Goal: Information Seeking & Learning: Check status

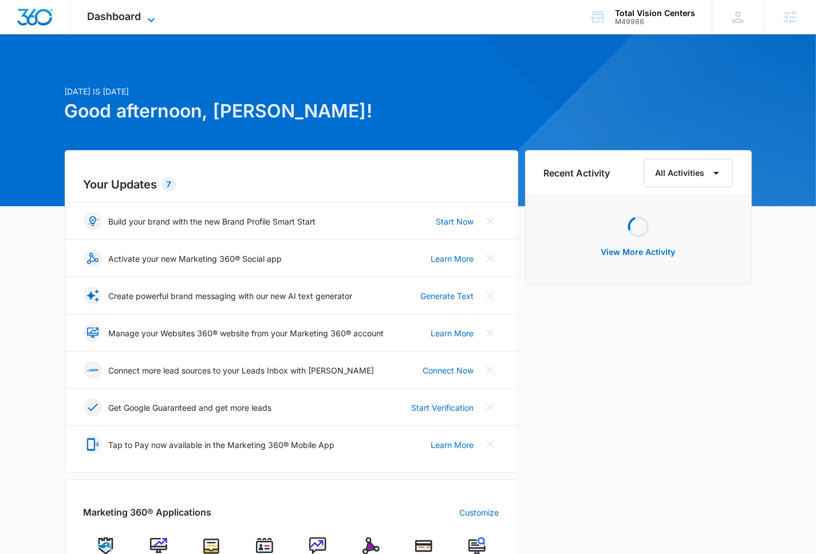
click at [147, 16] on icon at bounding box center [151, 20] width 14 height 14
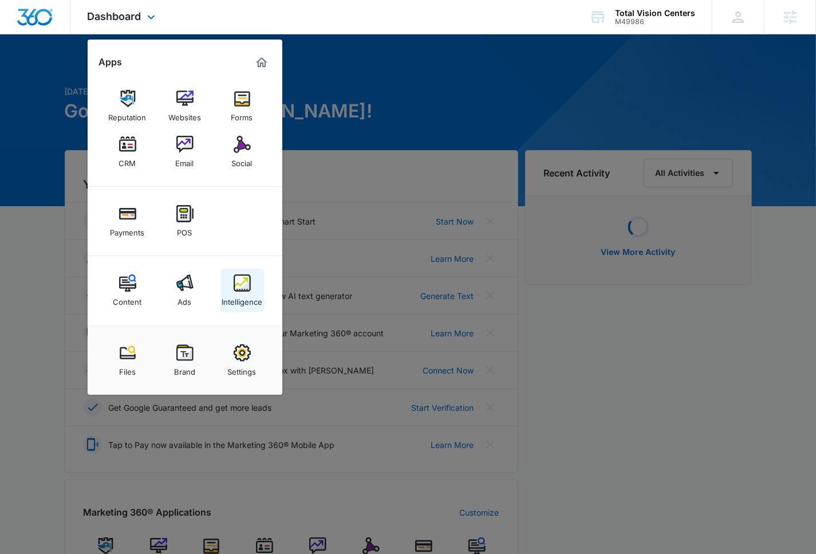
click at [240, 291] on img at bounding box center [242, 282] width 17 height 17
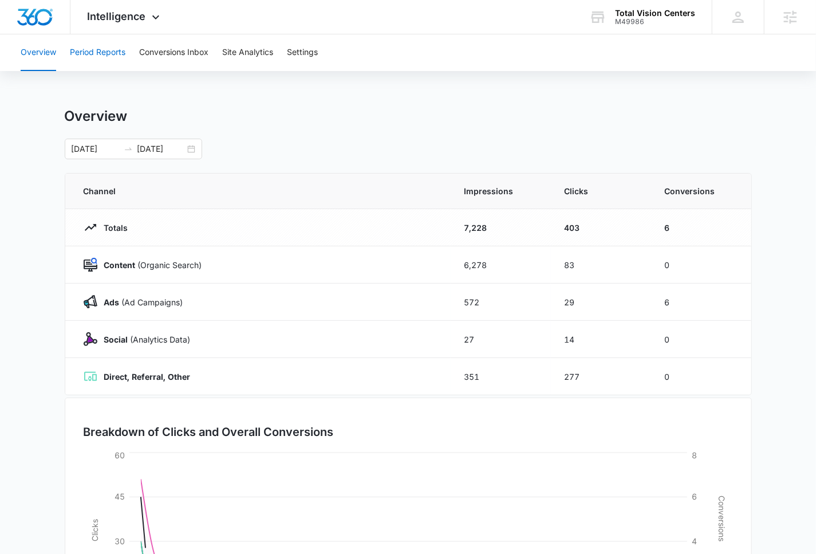
click at [120, 54] on button "Period Reports" at bounding box center [98, 52] width 56 height 37
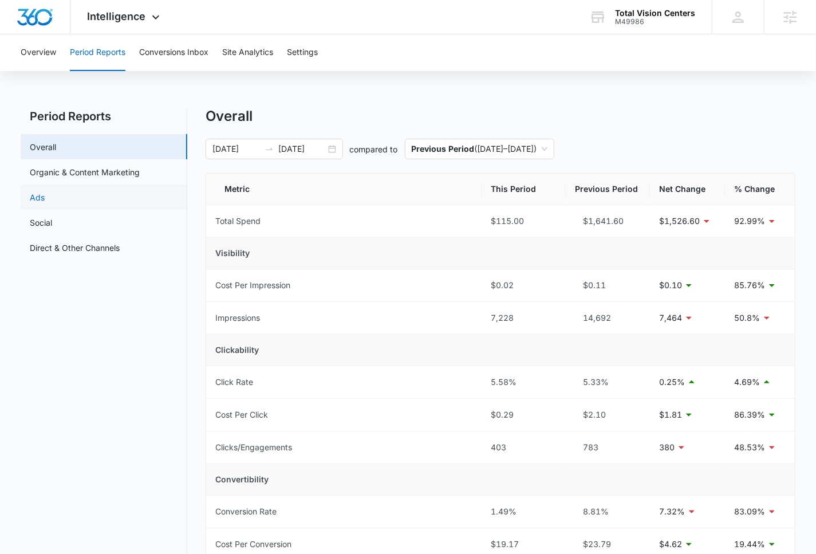
click at [45, 194] on link "Ads" at bounding box center [37, 197] width 15 height 12
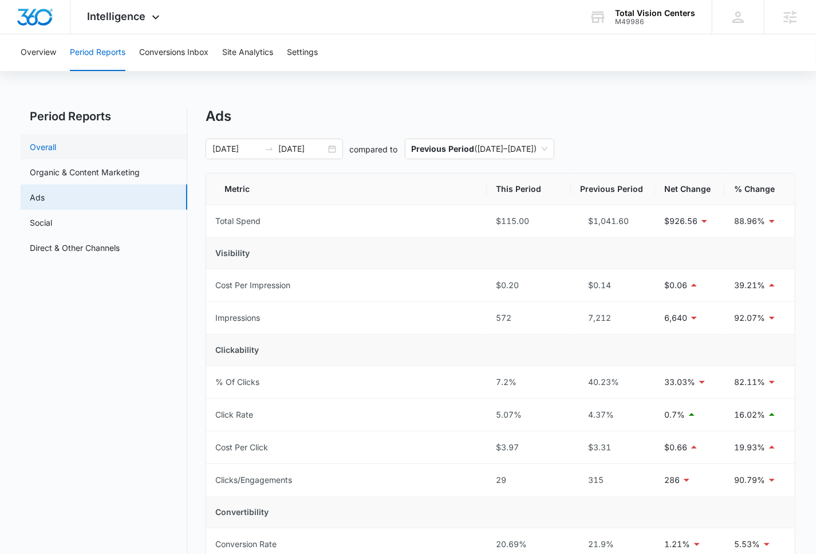
click at [56, 145] on link "Overall" at bounding box center [43, 147] width 26 height 12
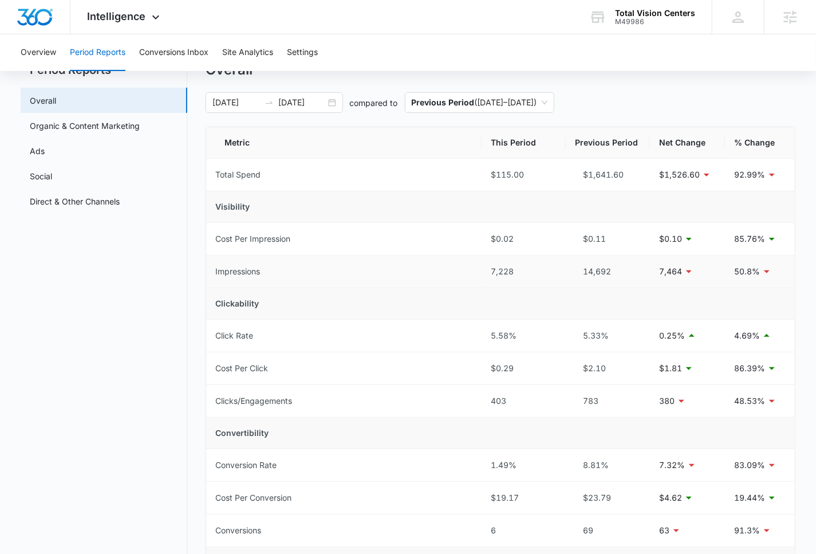
scroll to position [46, 0]
click at [303, 106] on input "[DATE]" at bounding box center [302, 103] width 48 height 13
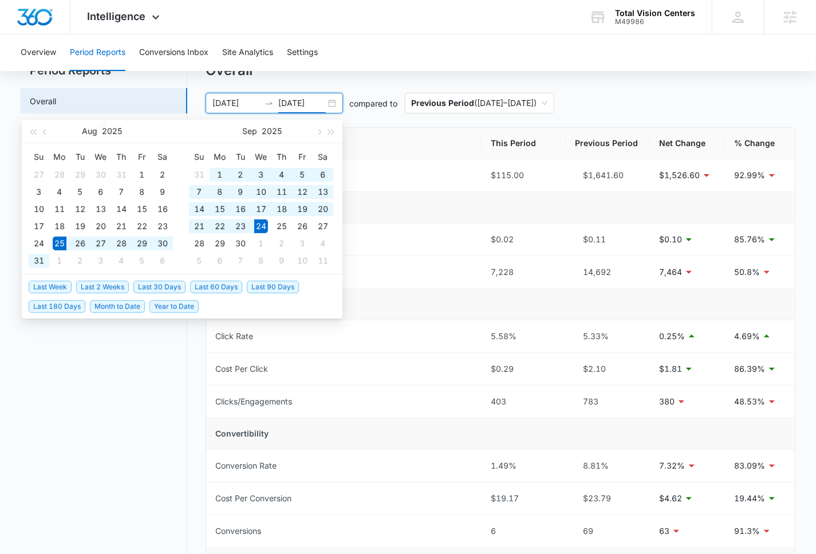
type input "[DATE]"
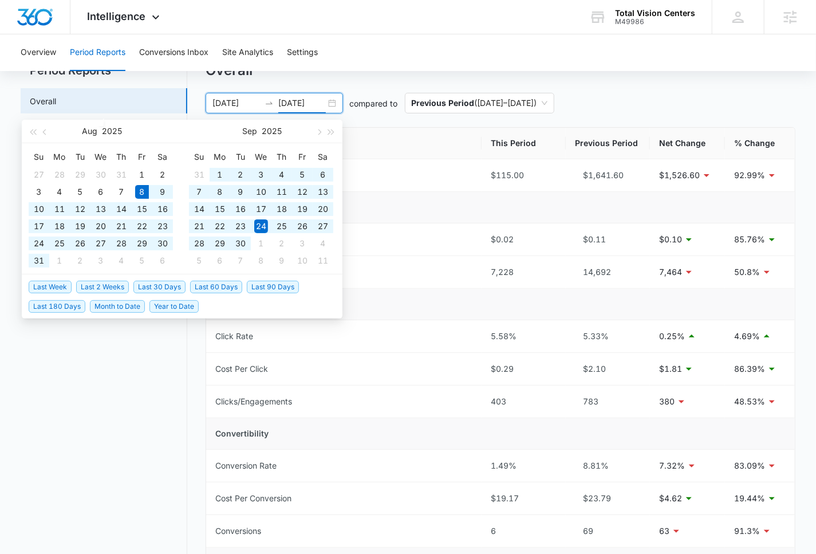
click at [227, 289] on span "Last 60 Days" at bounding box center [216, 286] width 52 height 13
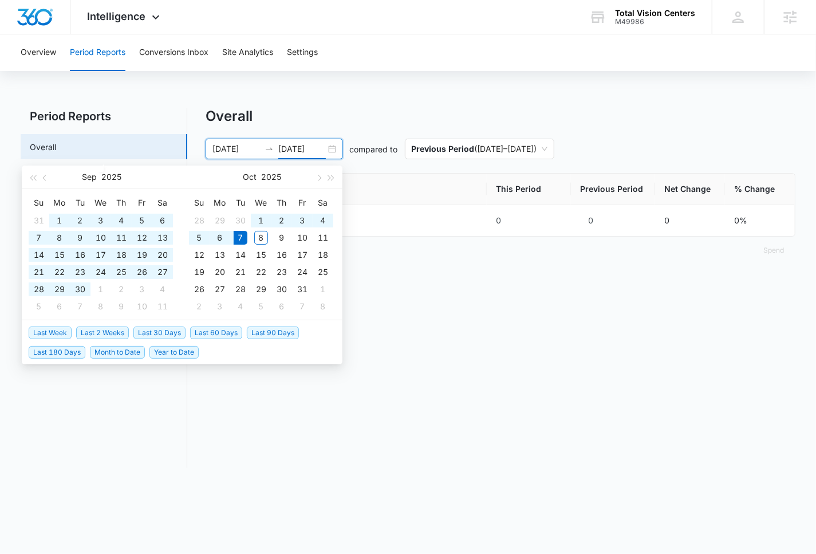
type input "[DATE]"
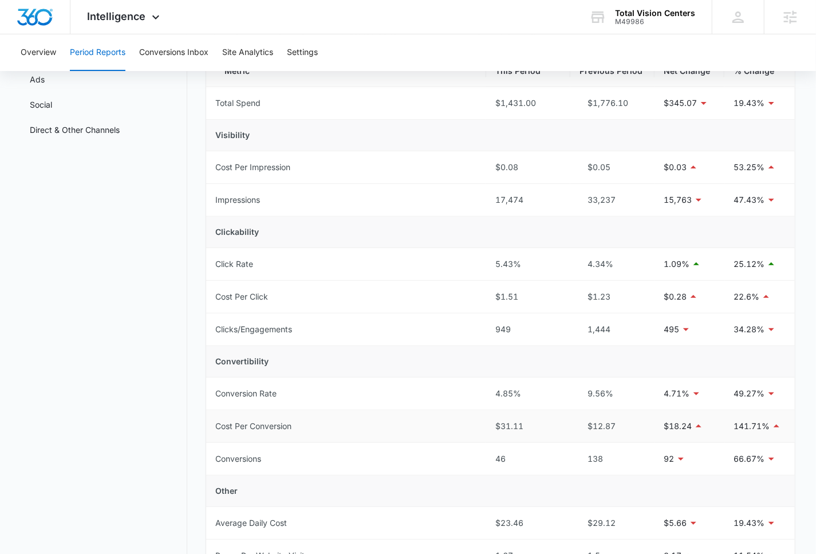
scroll to position [0, 0]
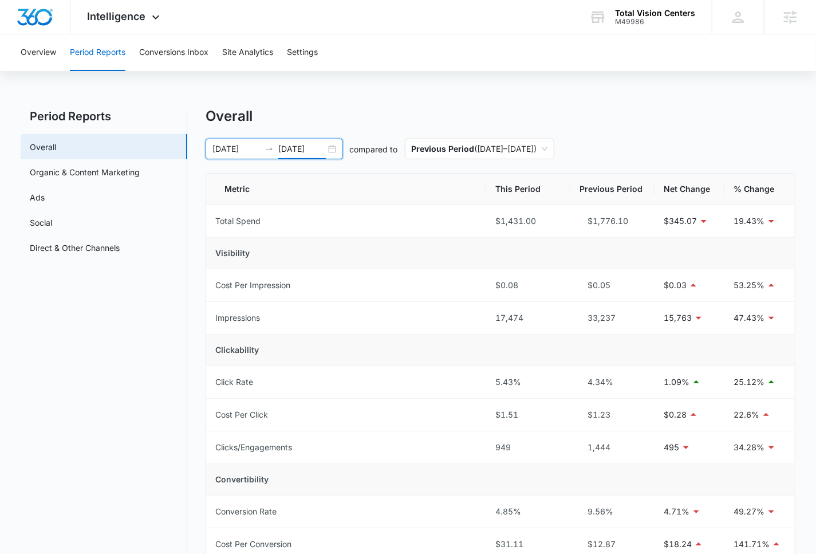
click at [319, 148] on input "[DATE]" at bounding box center [302, 149] width 48 height 13
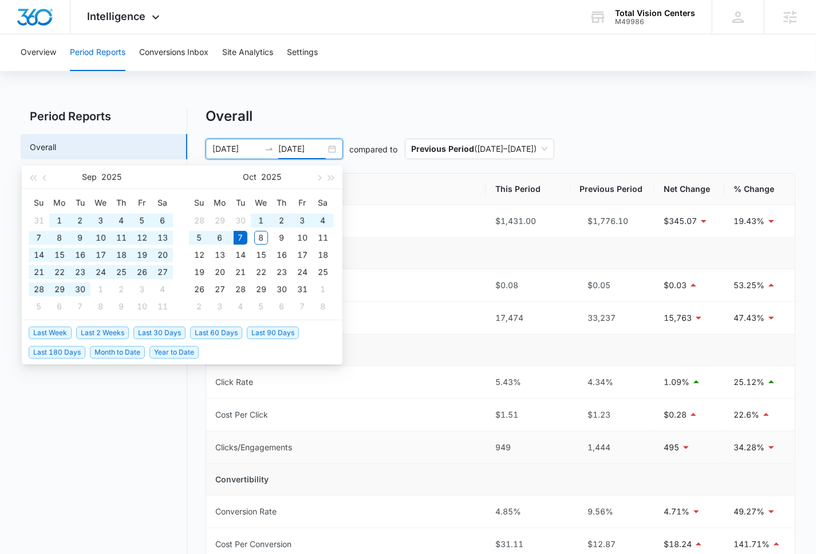
type input "[DATE]"
click at [169, 329] on span "Last 30 Days" at bounding box center [159, 332] width 52 height 13
type input "[DATE]"
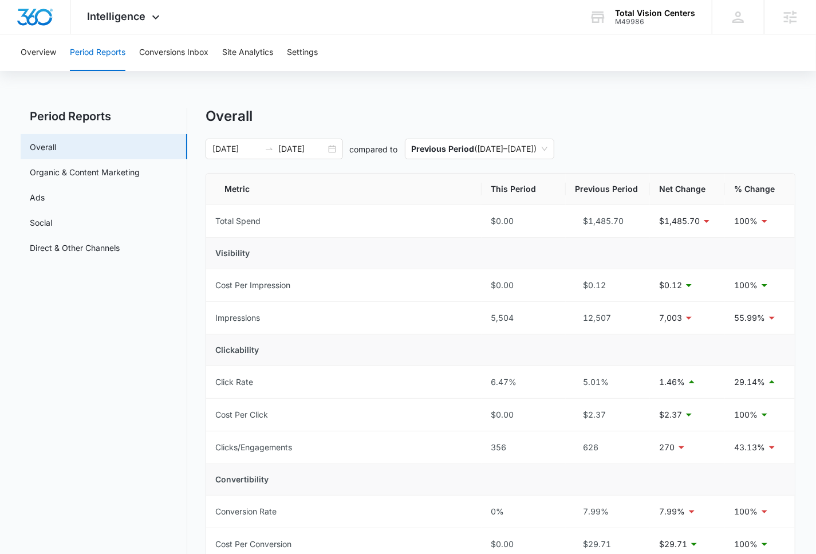
click at [353, 132] on div "Overall [DATE] [DATE] compared to Previous Period ( [DATE] – [DATE] ) Metric Th…" at bounding box center [501, 543] width 590 height 870
click at [193, 41] on button "Conversions Inbox" at bounding box center [173, 52] width 69 height 37
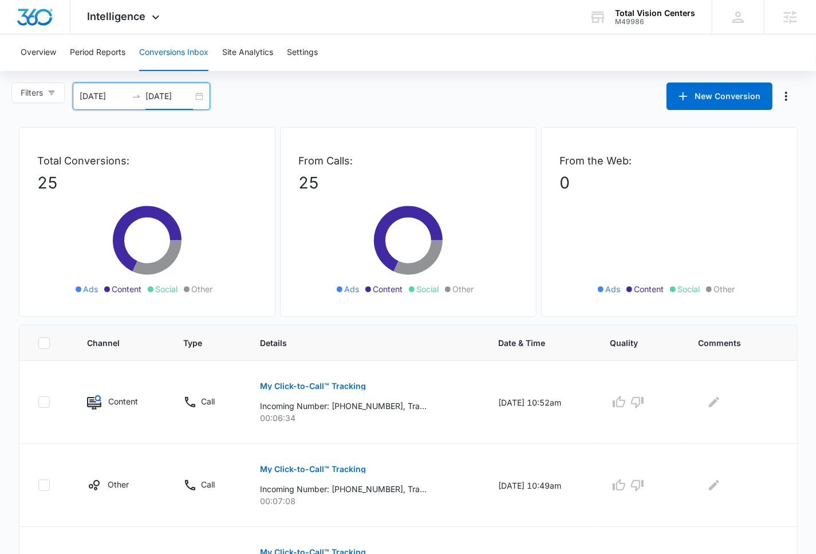
click at [165, 101] on input "[DATE]" at bounding box center [169, 96] width 48 height 13
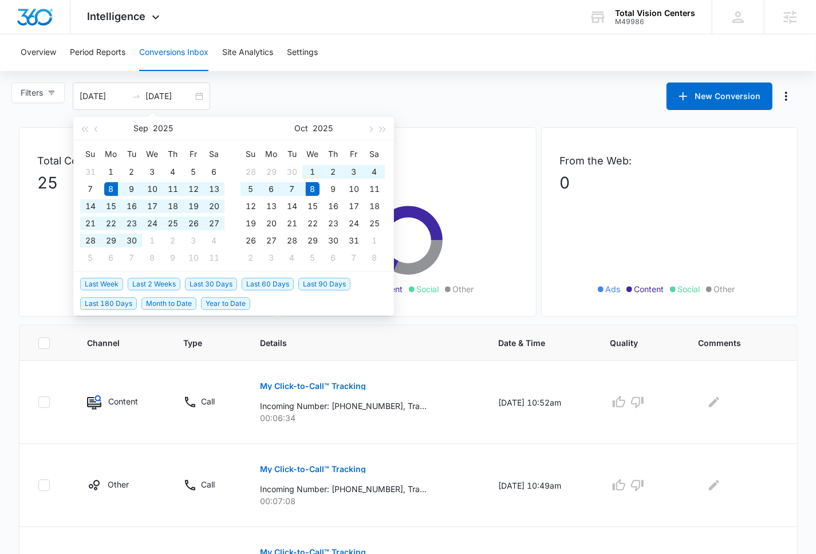
click at [326, 85] on div "Filters [DATE] [DATE] New Conversion [DATE] Su Mo Tu We Th Fr Sa 31 1 2 3 4 5 6…" at bounding box center [408, 95] width 816 height 27
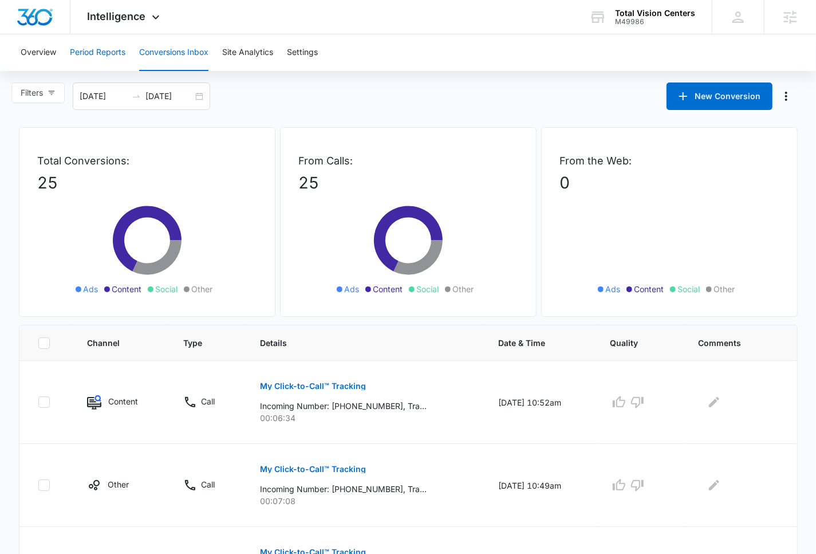
click at [106, 58] on button "Period Reports" at bounding box center [98, 52] width 56 height 37
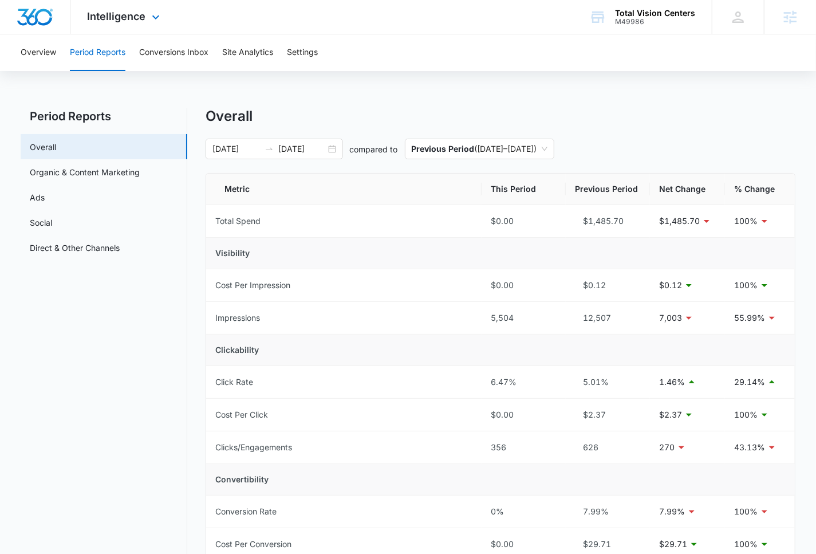
click at [147, 3] on div "Intelligence Apps Reputation Websites Forms CRM Email Social Payments POS Conte…" at bounding box center [124, 17] width 109 height 34
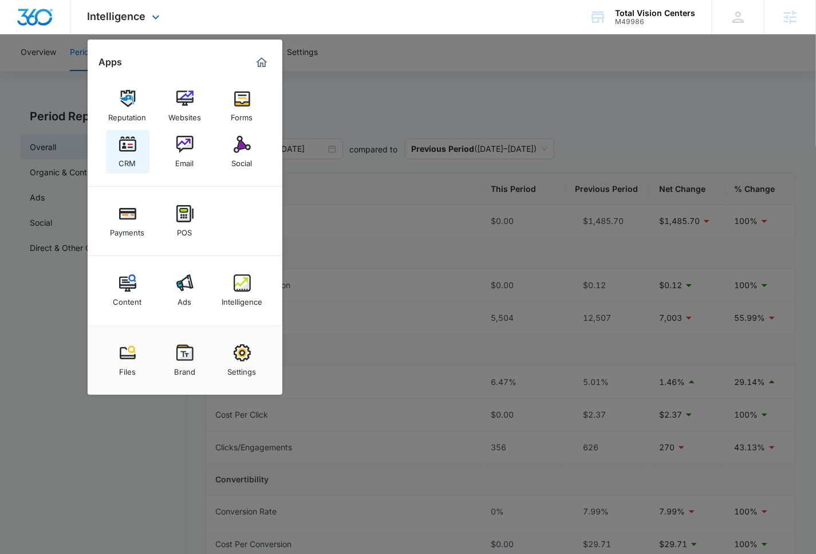
click at [135, 139] on img at bounding box center [127, 144] width 17 height 17
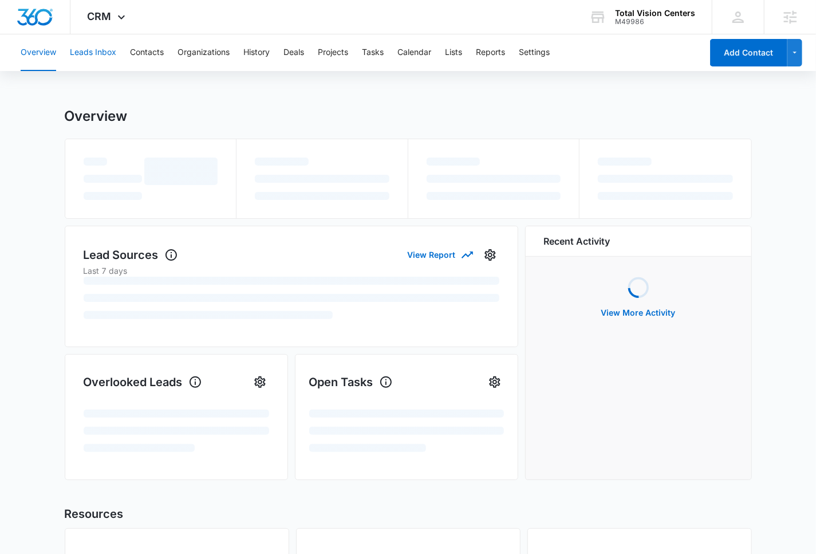
click at [94, 62] on button "Leads Inbox" at bounding box center [93, 52] width 46 height 37
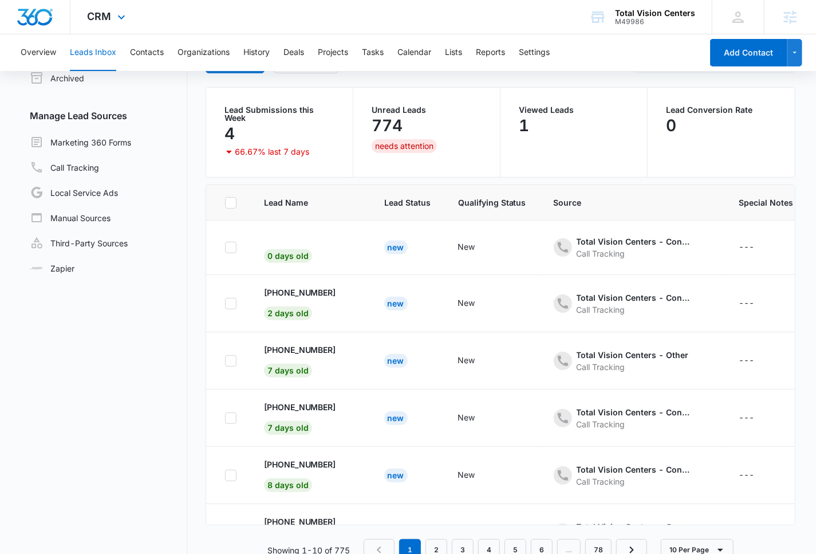
click at [92, 22] on div "CRM Apps Reputation Websites Forms CRM Email Social Payments POS Content Ads In…" at bounding box center [107, 17] width 75 height 34
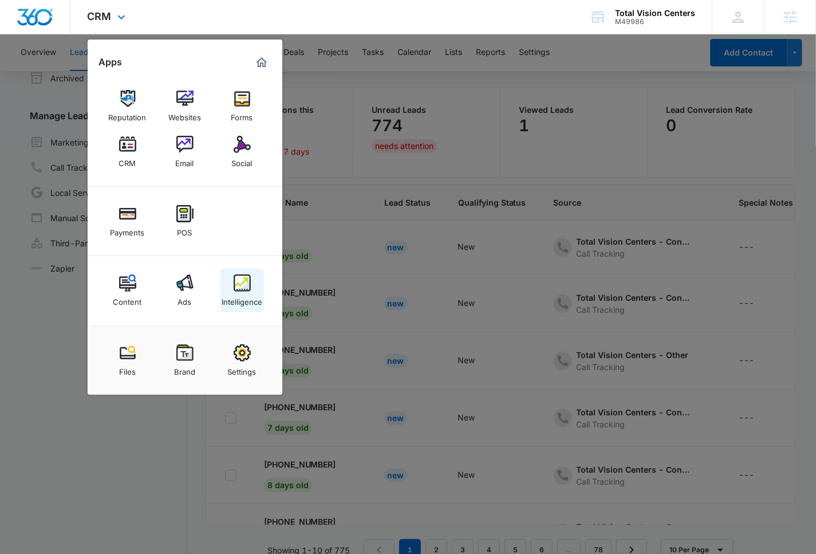
click at [245, 298] on div "Intelligence" at bounding box center [242, 298] width 41 height 15
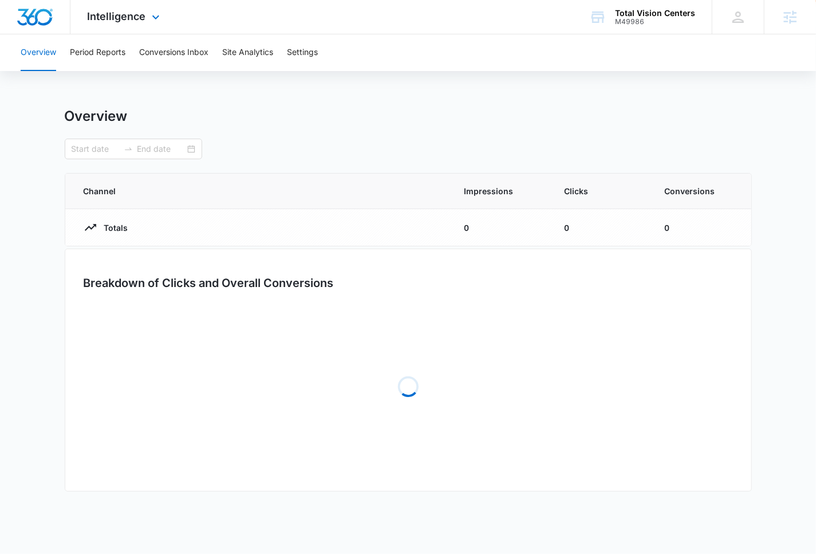
type input "[DATE]"
click at [114, 48] on button "Period Reports" at bounding box center [98, 52] width 56 height 37
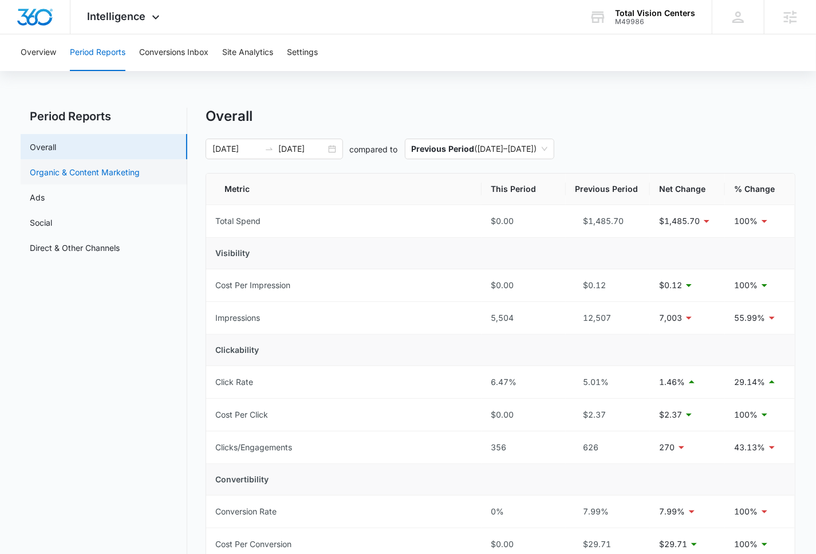
click at [106, 166] on link "Organic & Content Marketing" at bounding box center [85, 172] width 110 height 12
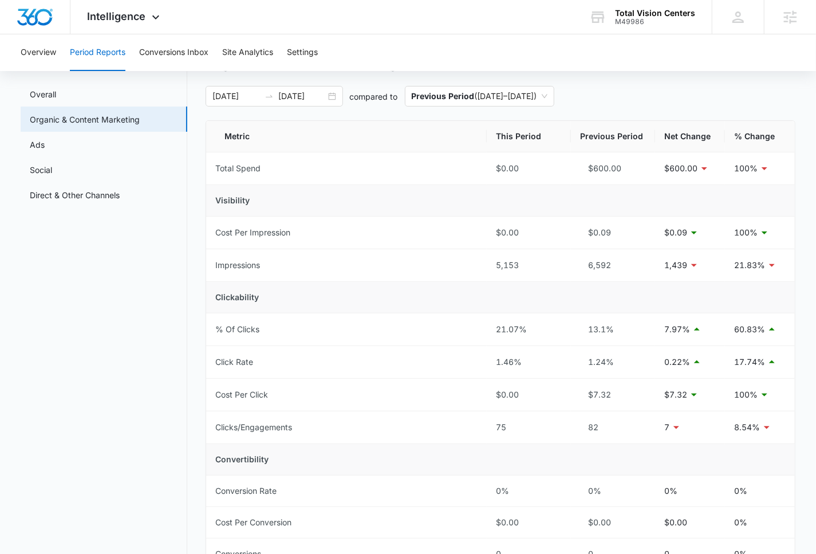
scroll to position [35, 0]
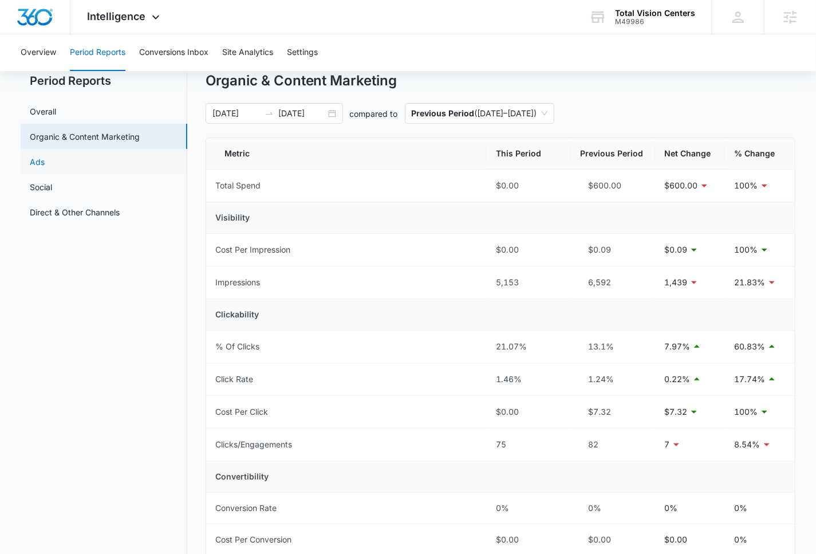
click at [45, 167] on link "Ads" at bounding box center [37, 162] width 15 height 12
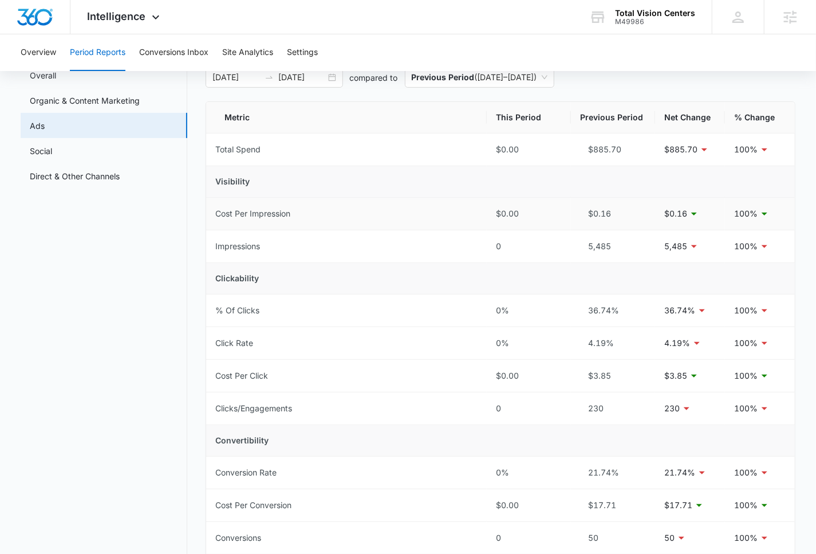
scroll to position [97, 0]
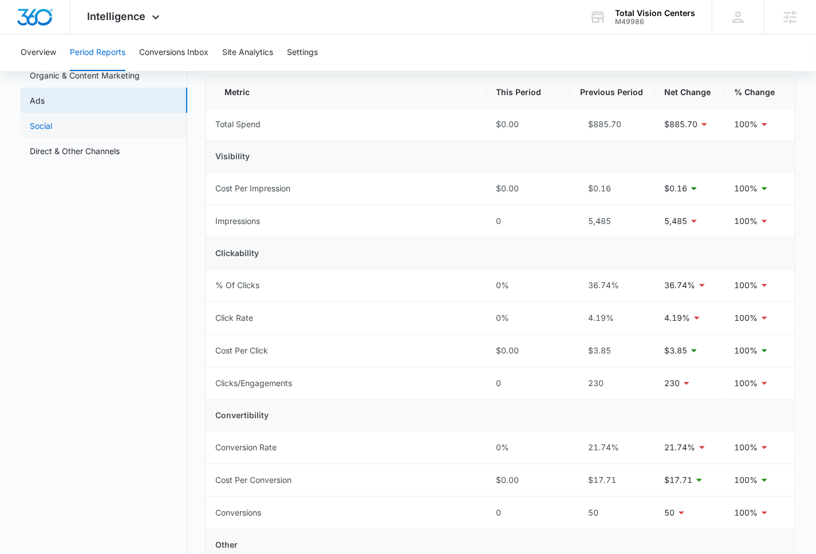
click at [52, 122] on link "Social" at bounding box center [41, 126] width 22 height 12
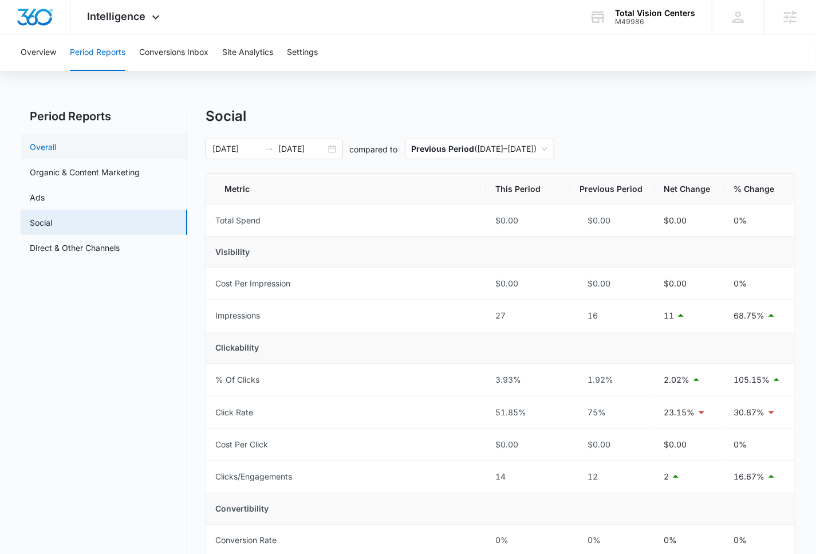
click at [56, 145] on link "Overall" at bounding box center [43, 147] width 26 height 12
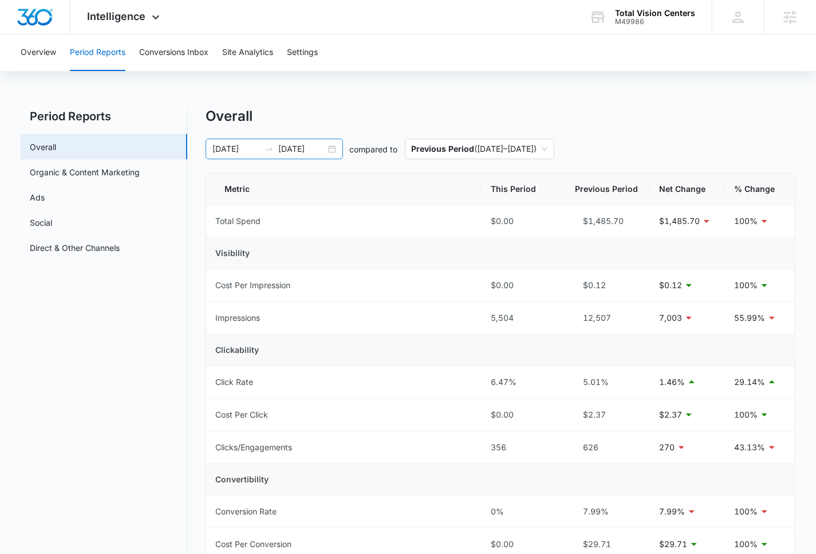
click at [286, 145] on input "[DATE]" at bounding box center [302, 149] width 48 height 13
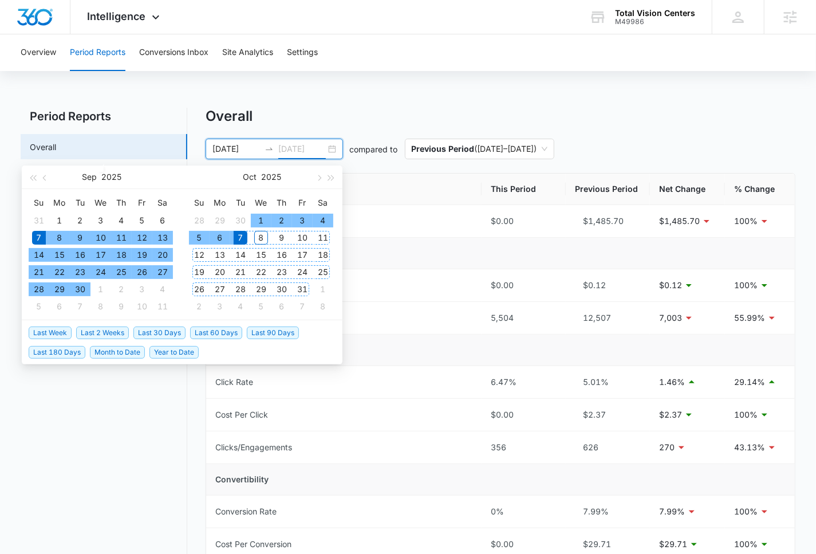
type input "[DATE]"
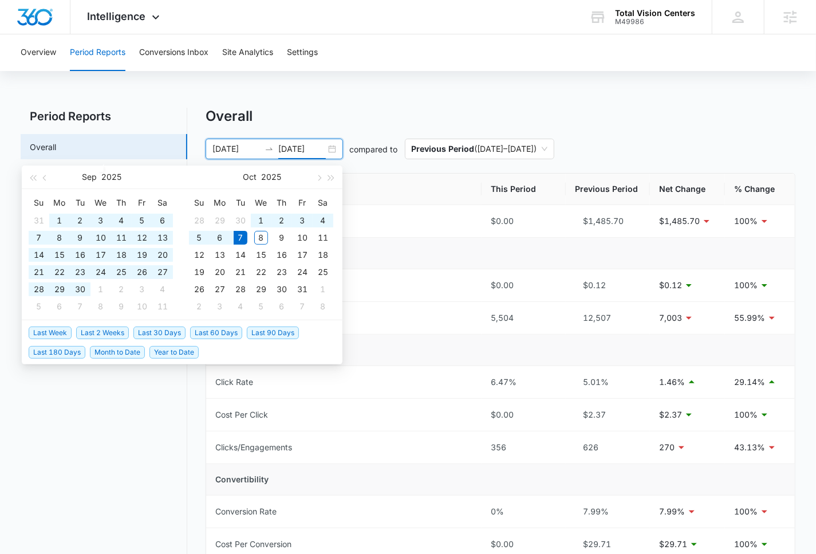
click at [269, 329] on span "Last 90 Days" at bounding box center [273, 332] width 52 height 13
type input "[DATE]"
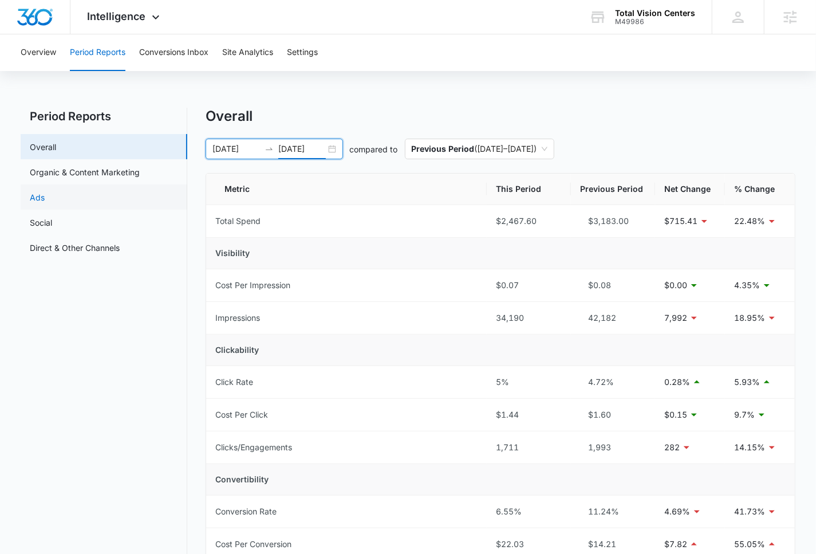
click at [45, 196] on link "Ads" at bounding box center [37, 197] width 15 height 12
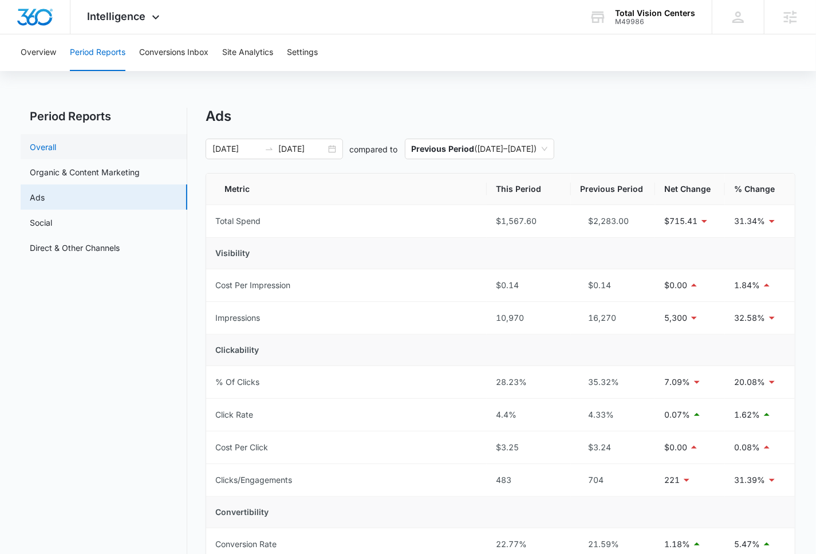
click at [56, 141] on link "Overall" at bounding box center [43, 147] width 26 height 12
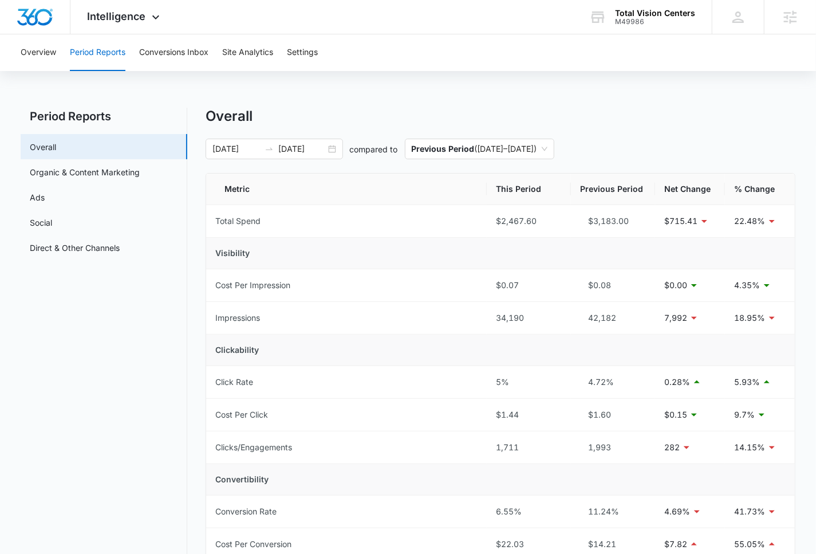
scroll to position [1, 0]
click at [317, 139] on div "[DATE] [DATE]" at bounding box center [274, 147] width 137 height 21
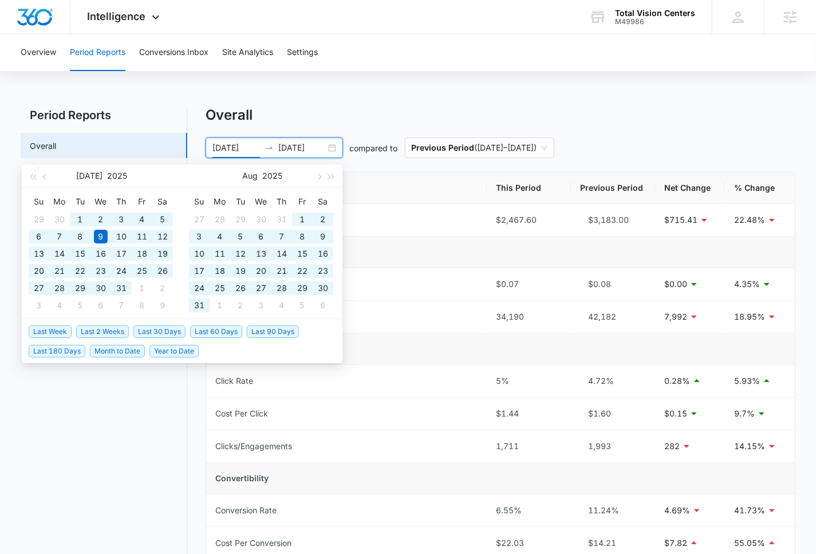
click at [185, 349] on span "Year to Date" at bounding box center [173, 351] width 49 height 13
type input "[DATE]"
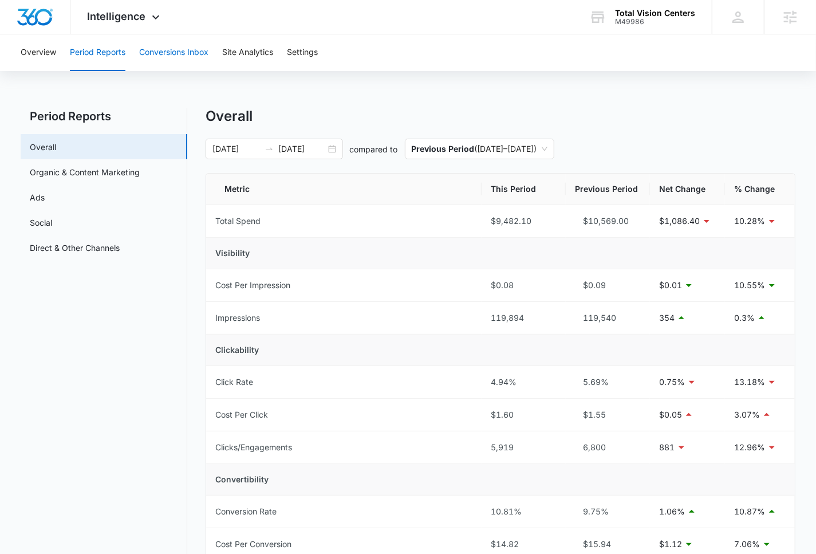
click at [177, 59] on button "Conversions Inbox" at bounding box center [173, 52] width 69 height 37
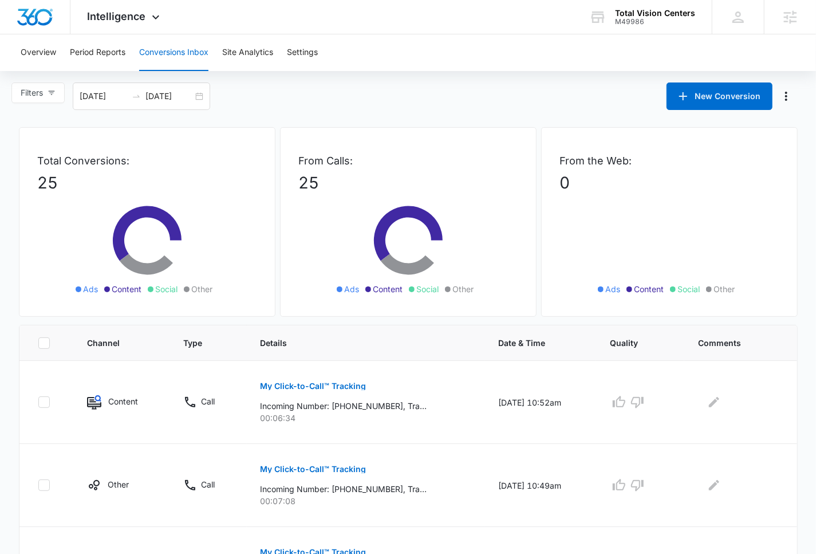
scroll to position [2, 0]
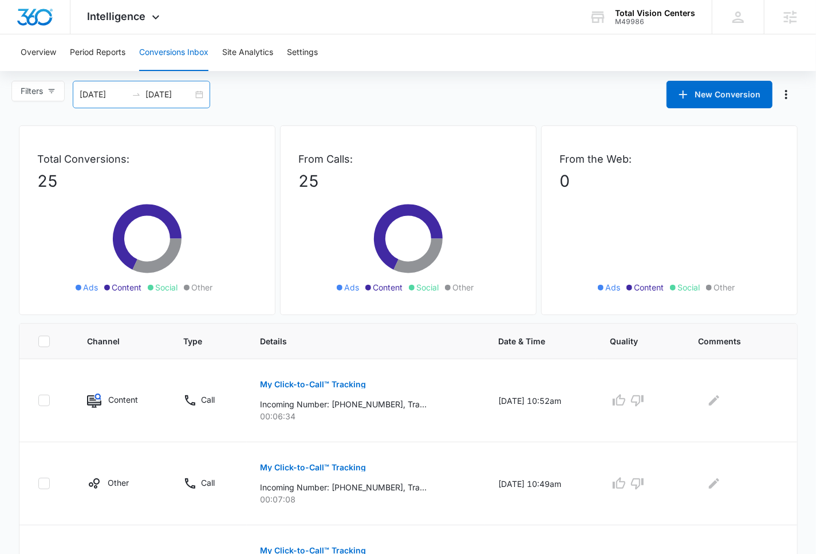
click at [171, 93] on input "[DATE]" at bounding box center [169, 94] width 48 height 13
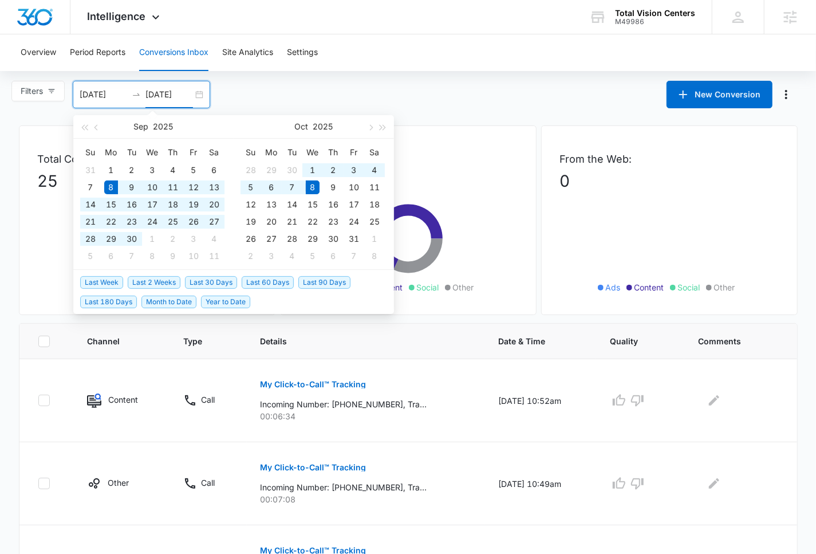
type input "[DATE]"
click at [232, 301] on span "Year to Date" at bounding box center [225, 301] width 49 height 13
type input "[DATE]"
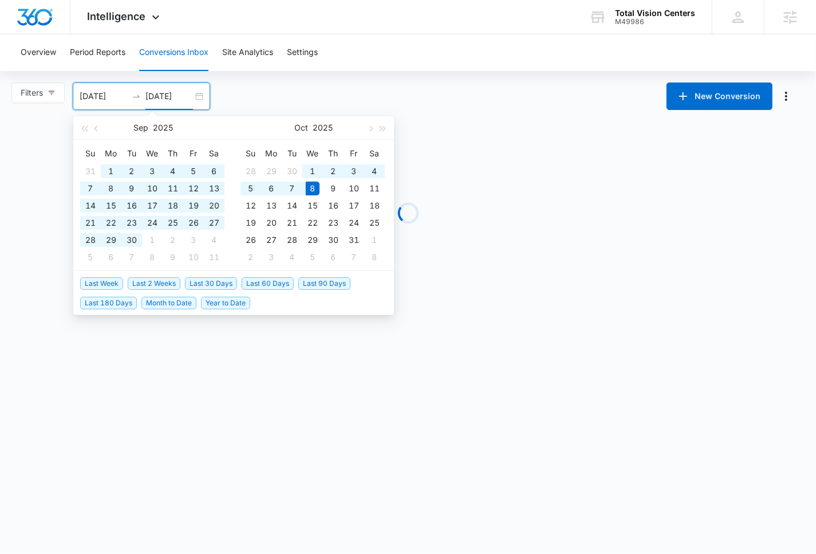
scroll to position [0, 0]
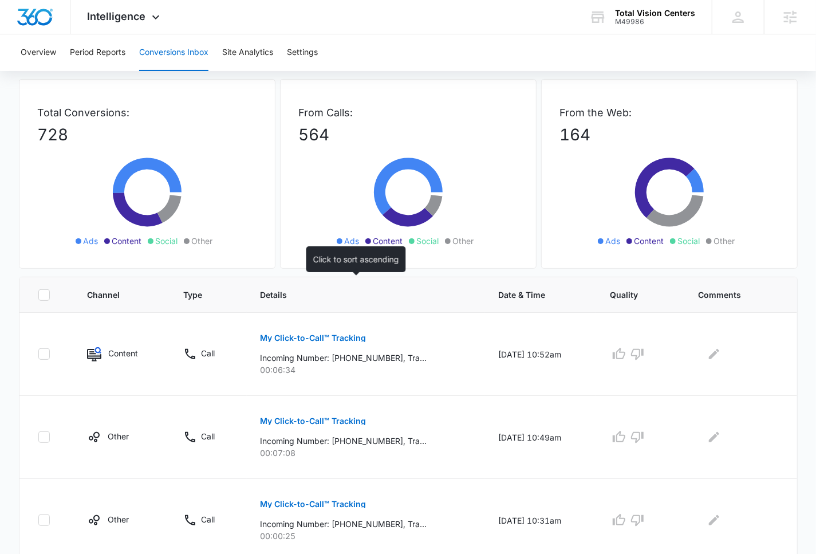
scroll to position [49, 0]
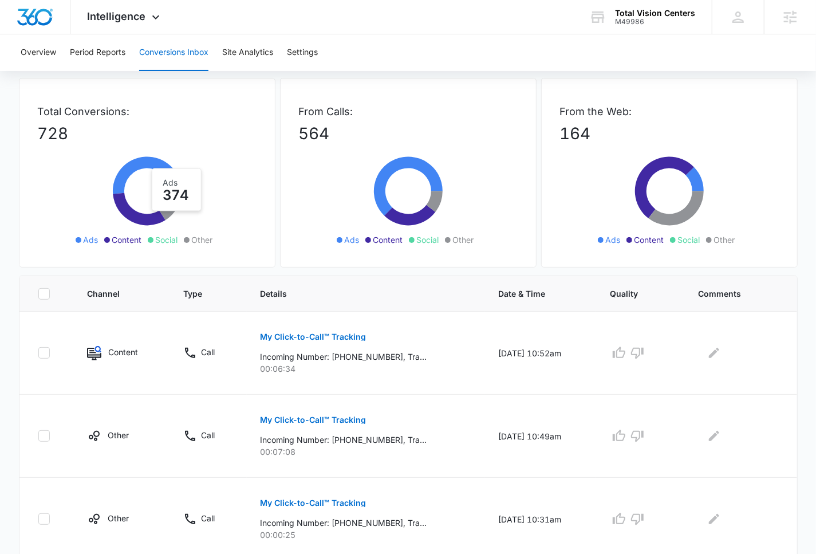
click at [158, 167] on icon at bounding box center [147, 175] width 69 height 37
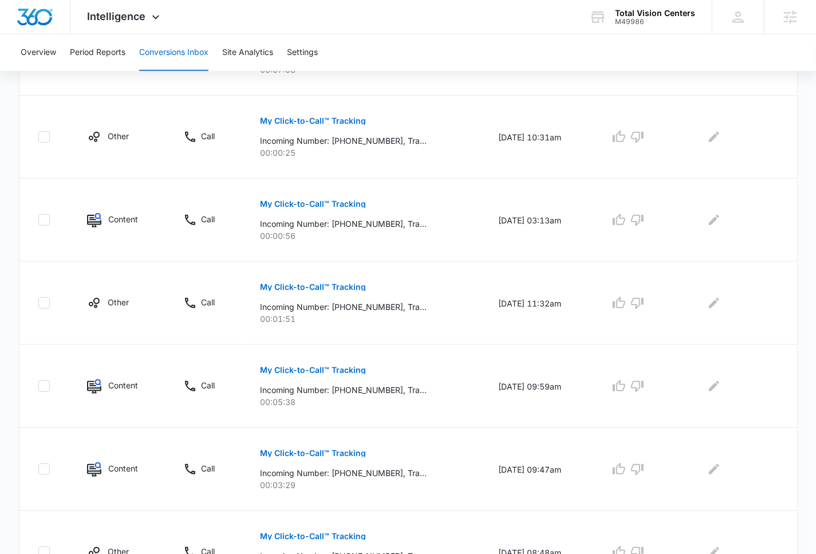
scroll to position [670, 0]
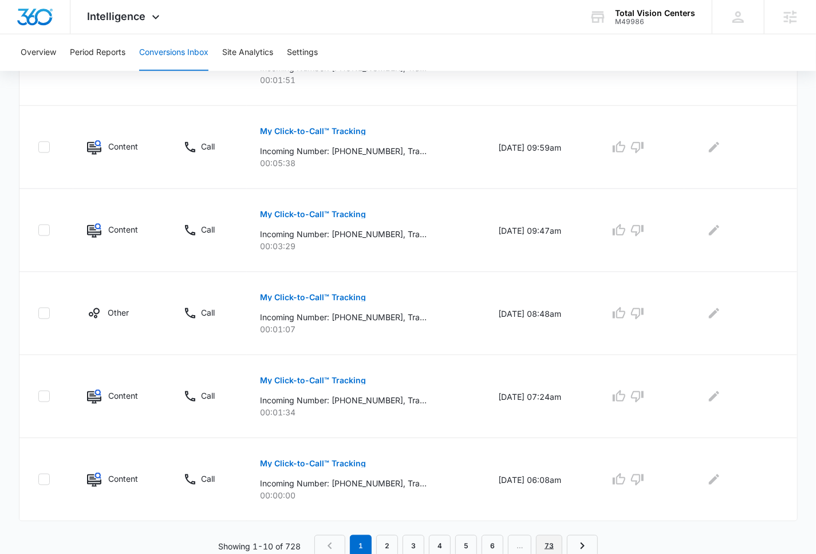
click at [552, 536] on link "73" at bounding box center [549, 546] width 26 height 22
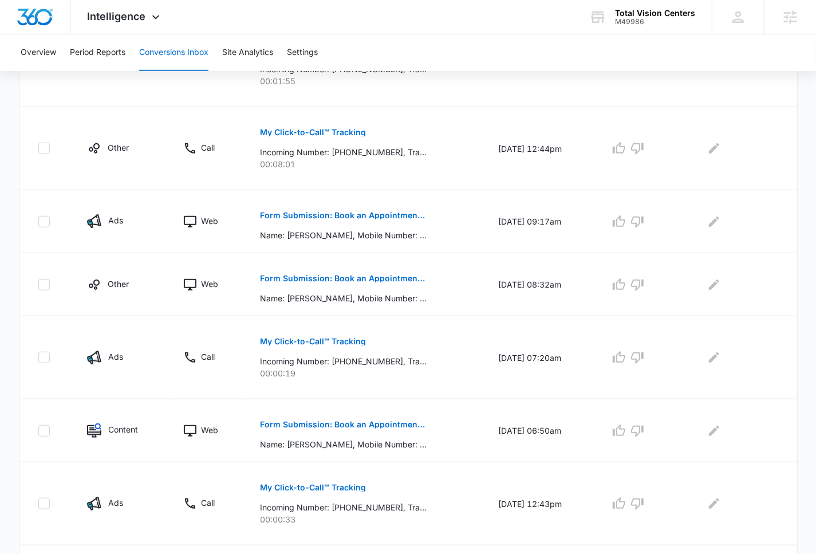
scroll to position [424, 0]
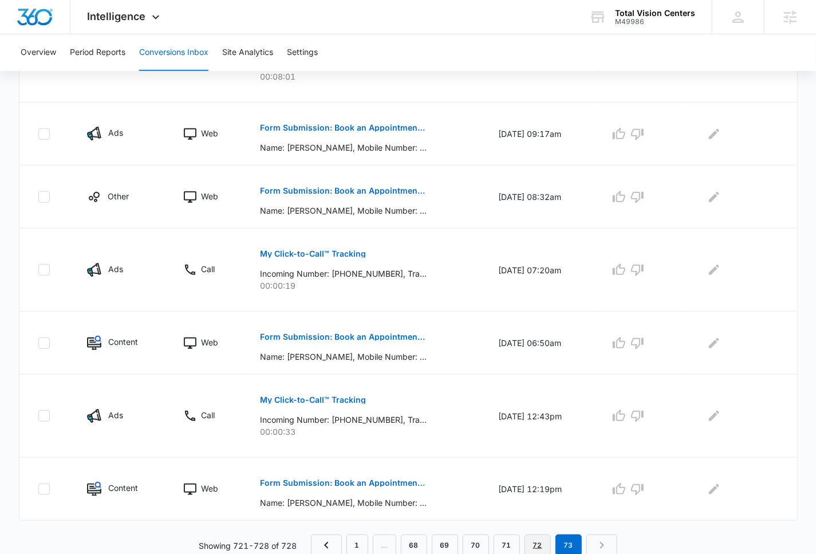
click at [532, 538] on link "72" at bounding box center [537, 545] width 26 height 22
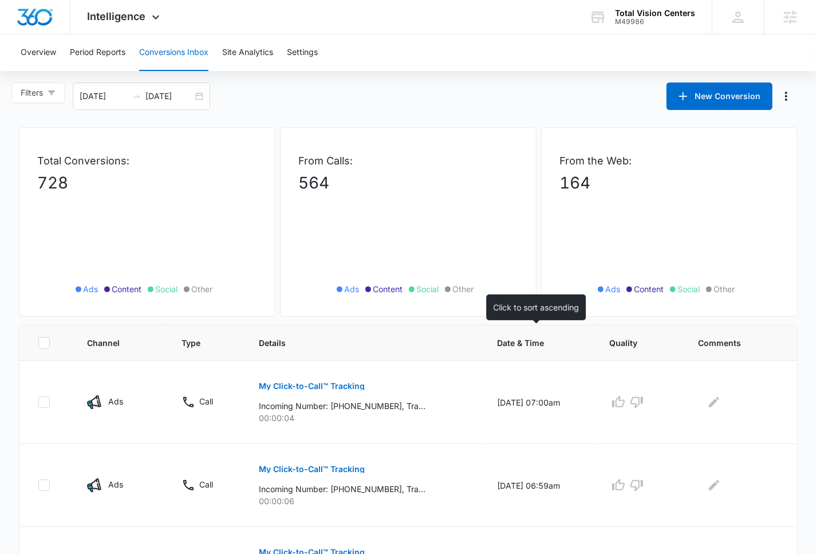
scroll to position [610, 0]
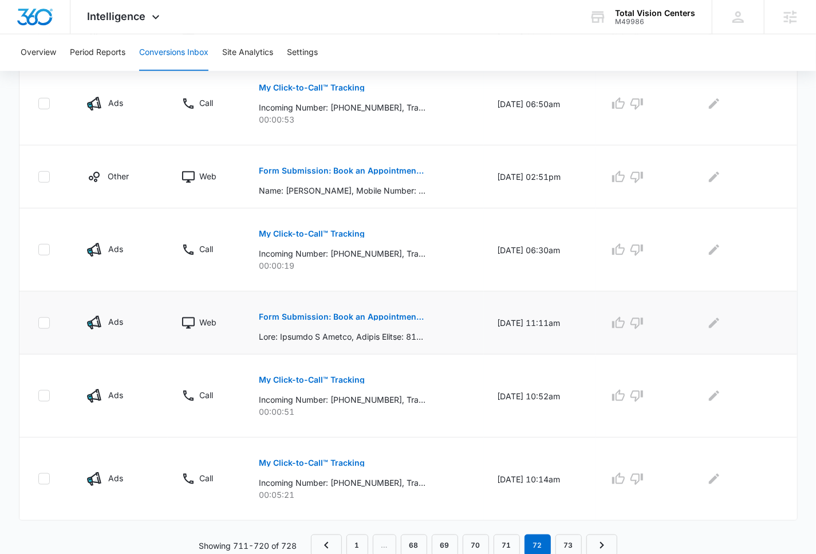
click at [382, 310] on button "Form Submission: Book an Appointment Form" at bounding box center [342, 316] width 167 height 27
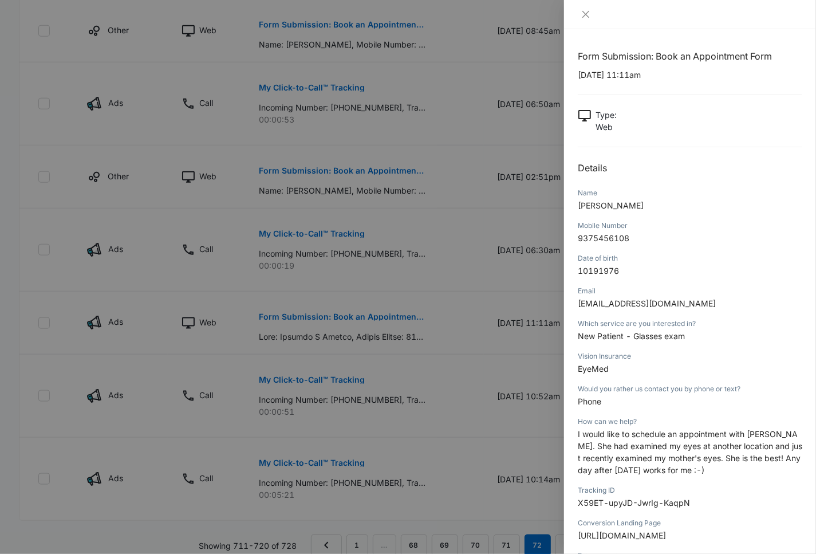
click at [393, 325] on div at bounding box center [408, 277] width 816 height 554
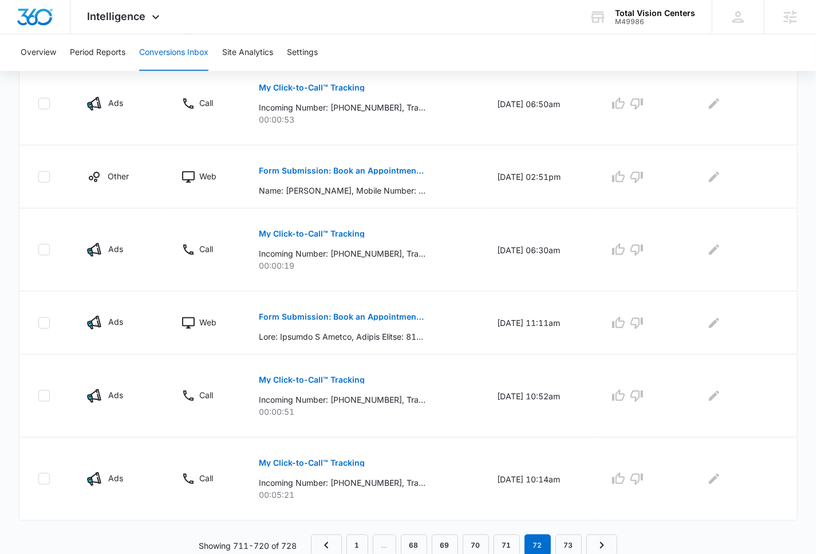
click at [459, 542] on nav "1 … 68 69 70 71 72 73" at bounding box center [464, 545] width 306 height 22
click at [473, 542] on link "70" at bounding box center [476, 545] width 26 height 22
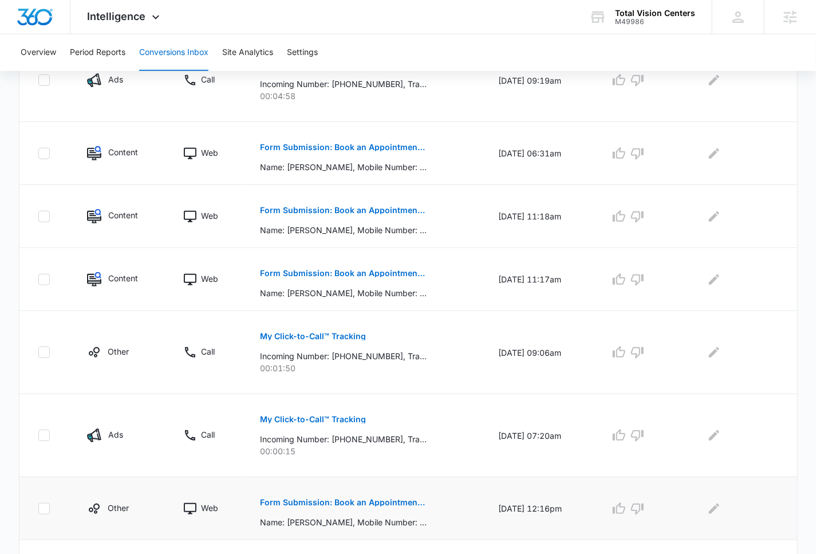
scroll to position [550, 0]
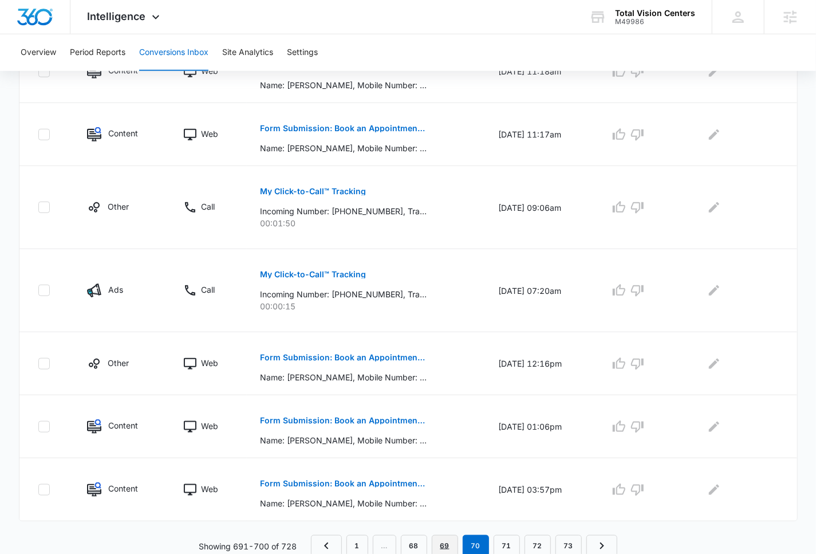
click at [447, 542] on link "69" at bounding box center [445, 546] width 26 height 22
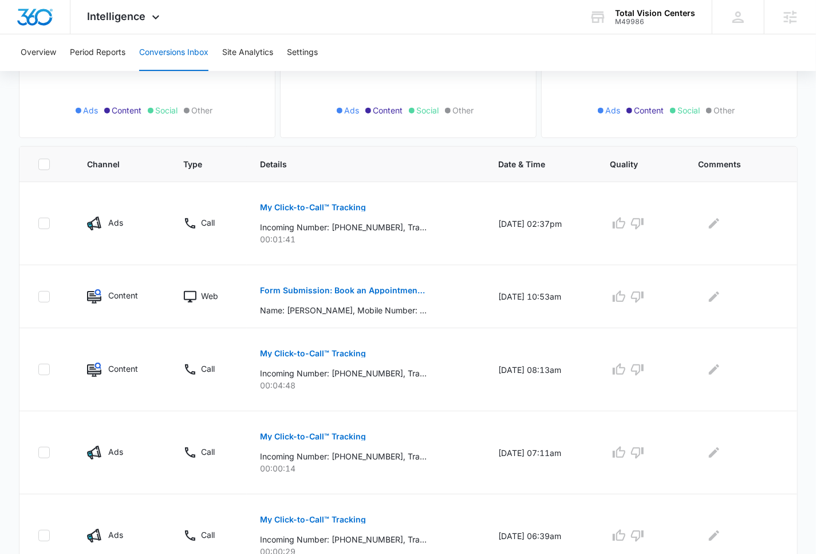
scroll to position [630, 0]
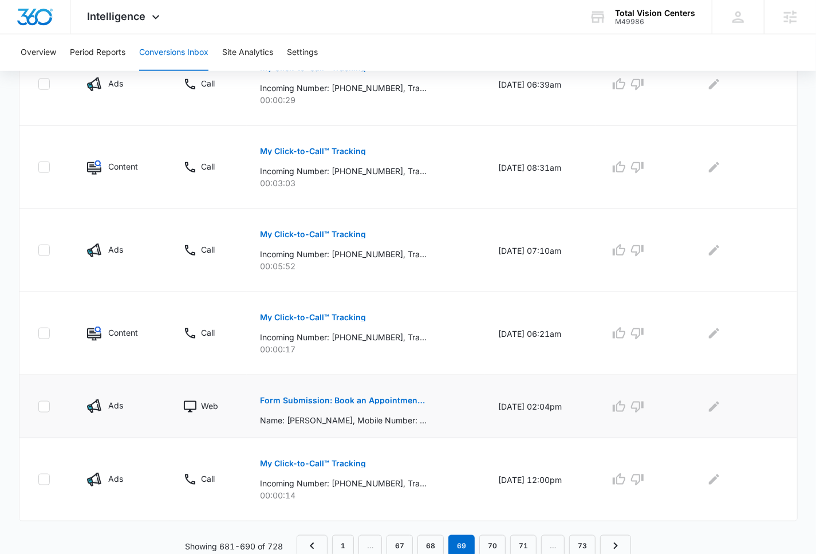
click at [399, 397] on p "Form Submission: Book an Appointment Form" at bounding box center [343, 400] width 167 height 8
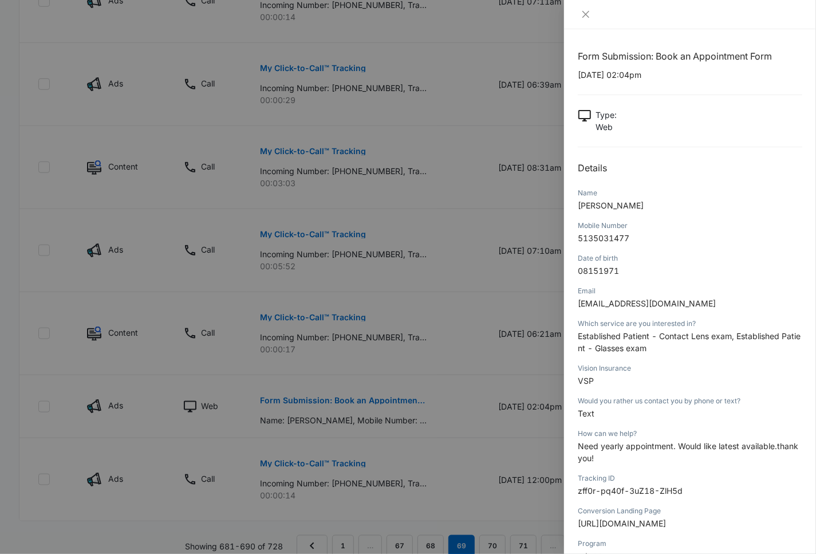
click at [400, 397] on div at bounding box center [408, 277] width 816 height 554
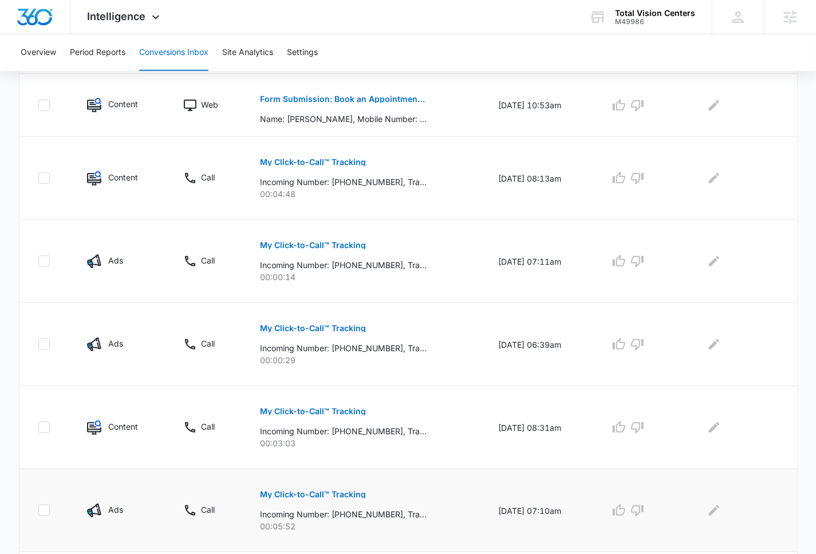
scroll to position [95, 0]
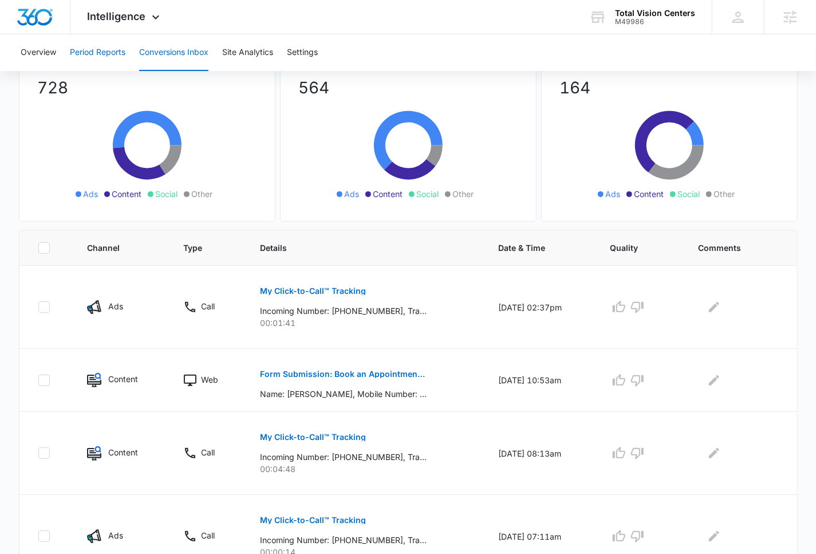
click at [90, 45] on button "Period Reports" at bounding box center [98, 52] width 56 height 37
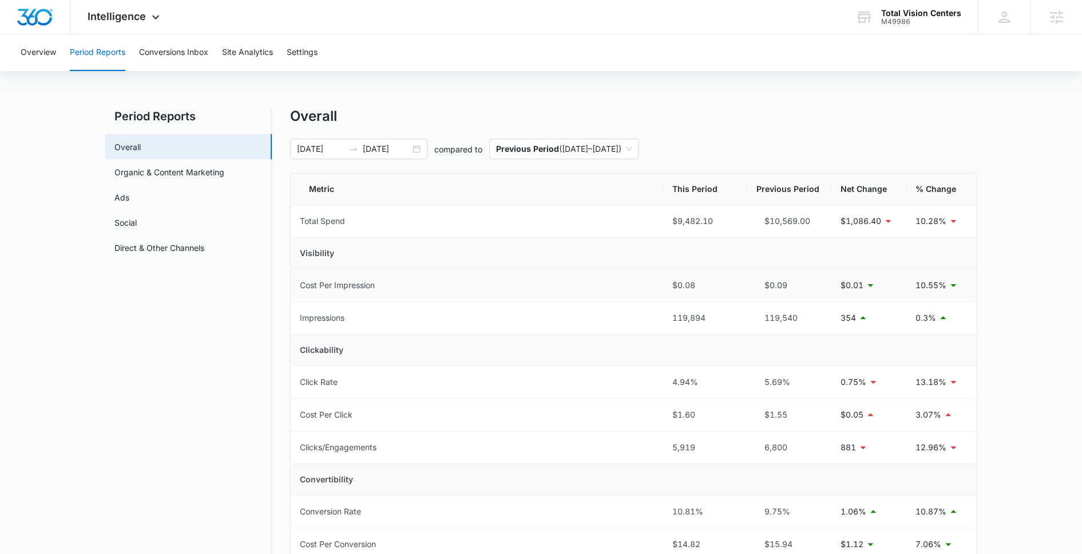
scroll to position [14, 0]
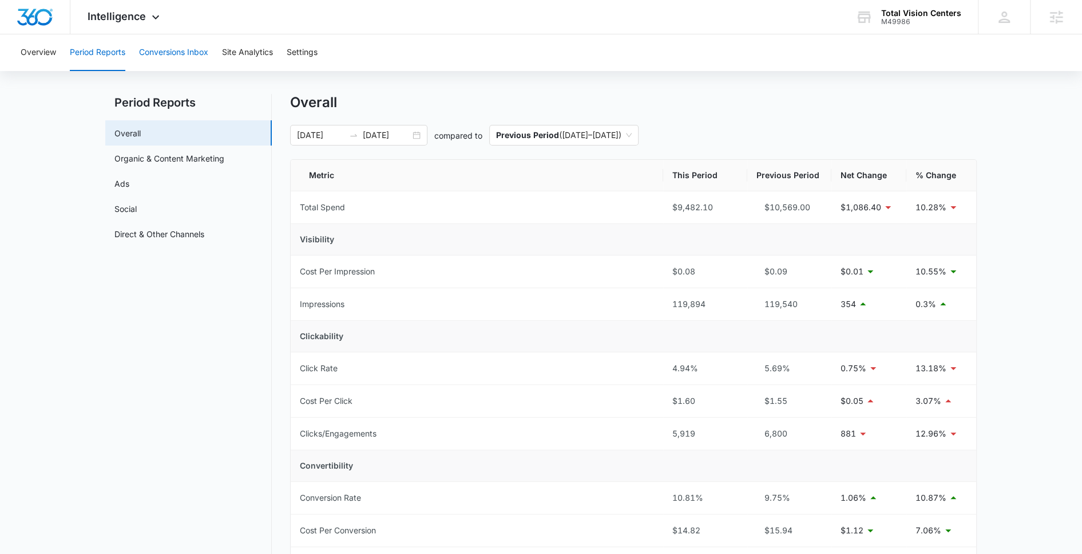
click at [189, 58] on button "Conversions Inbox" at bounding box center [173, 52] width 69 height 37
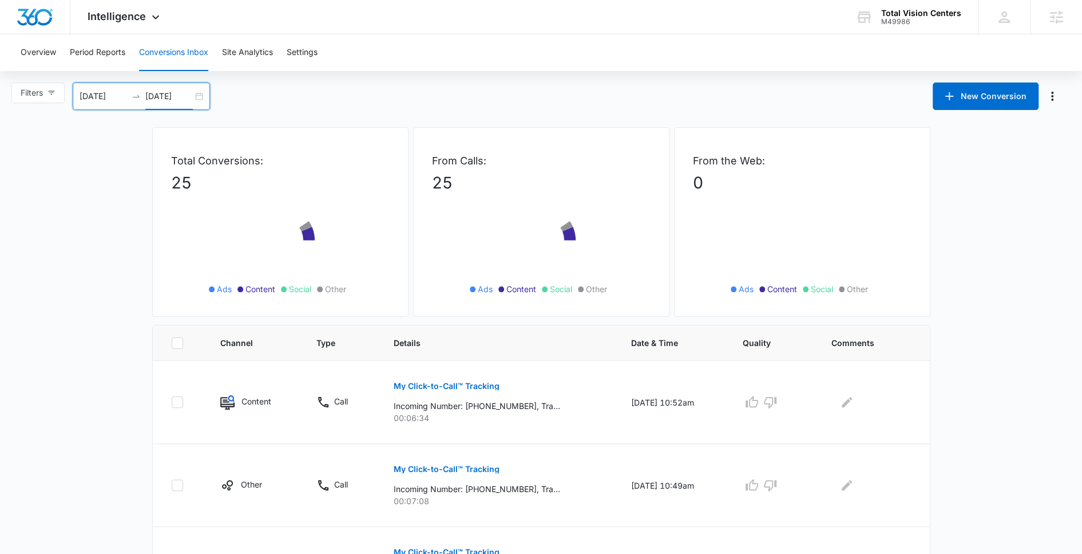
click at [179, 93] on input "[DATE]" at bounding box center [169, 96] width 48 height 13
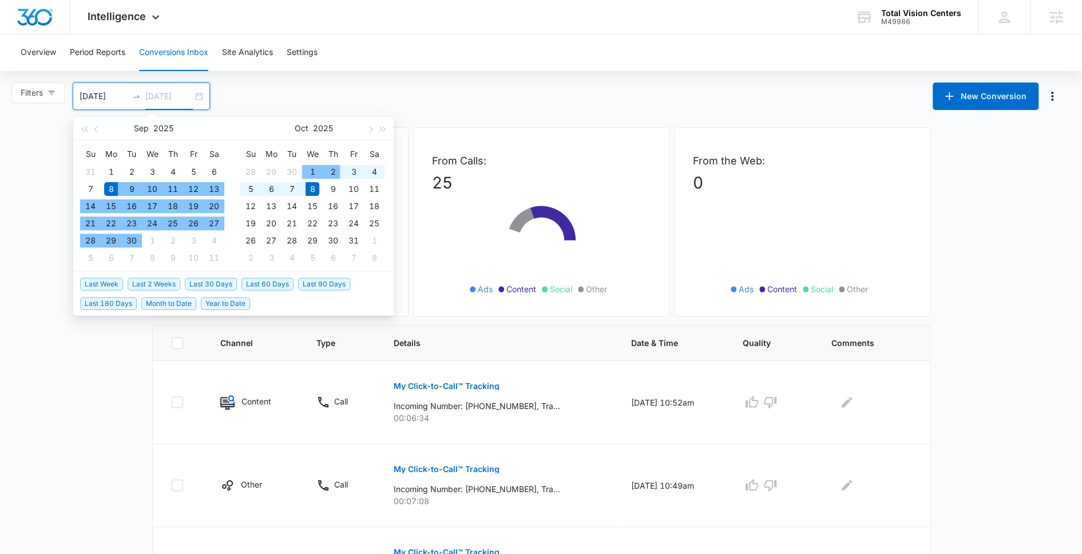
type input "[DATE]"
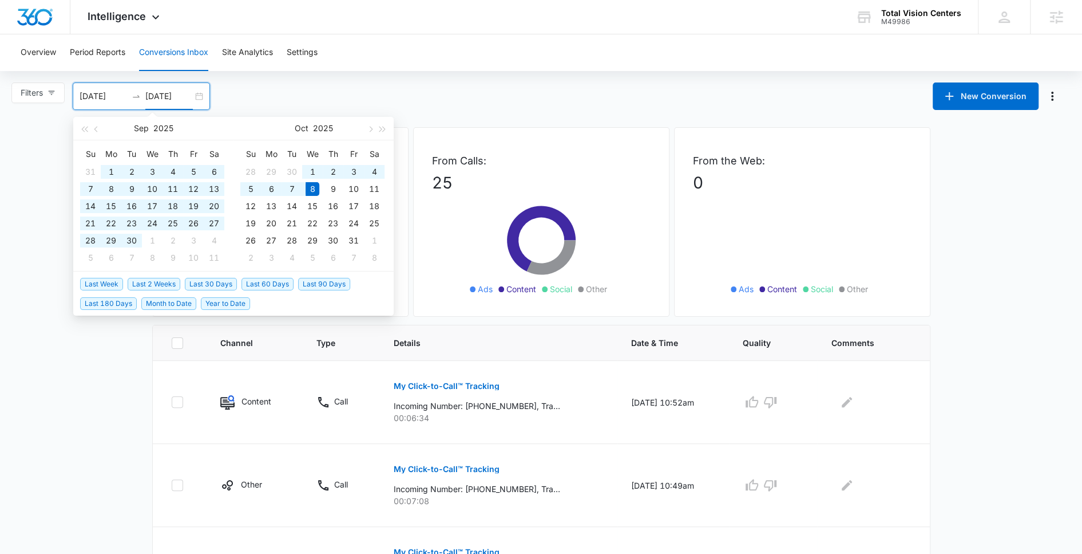
click at [226, 299] on span "Year to Date" at bounding box center [225, 303] width 49 height 13
type input "[DATE]"
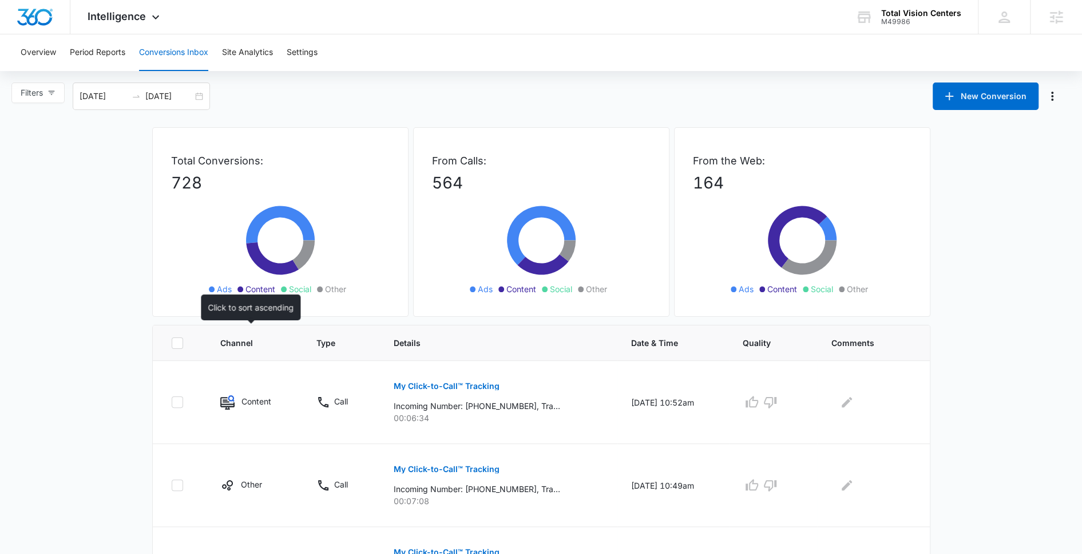
click at [248, 343] on span "Channel" at bounding box center [246, 343] width 52 height 12
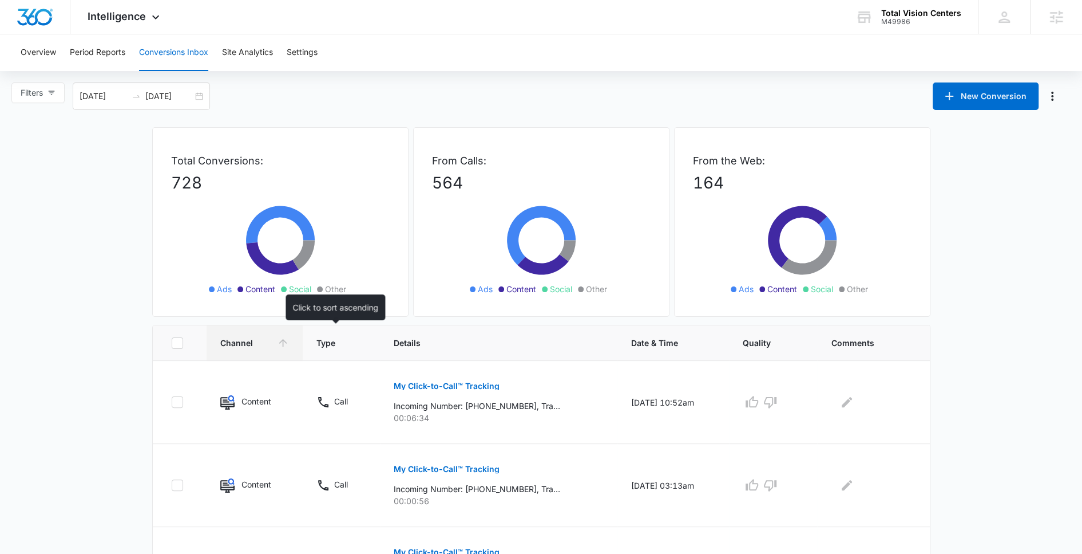
click at [311, 346] on th "Type" at bounding box center [341, 342] width 77 height 35
click at [317, 347] on span "Type" at bounding box center [333, 343] width 33 height 12
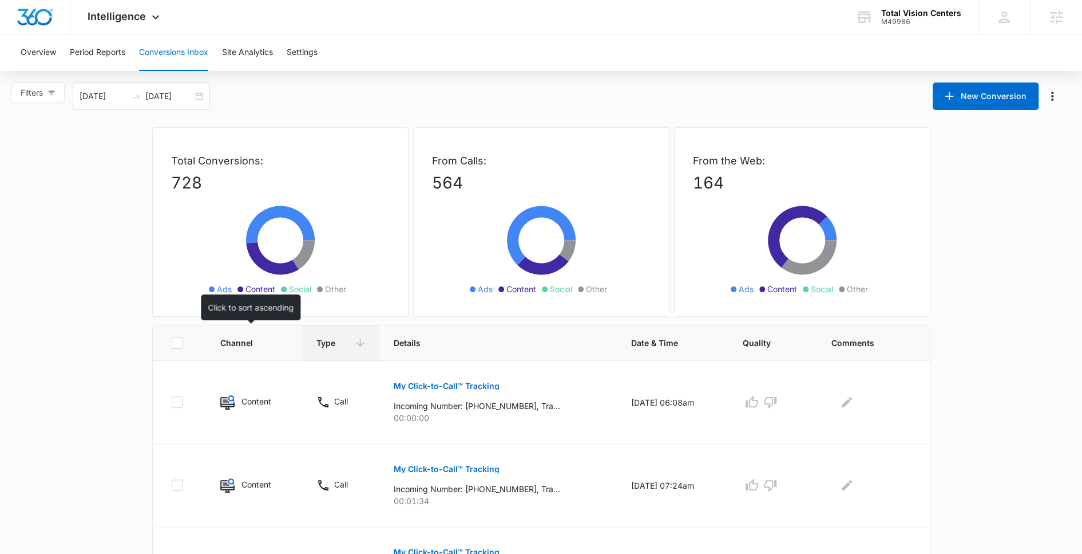
click at [232, 347] on span "Channel" at bounding box center [246, 343] width 52 height 12
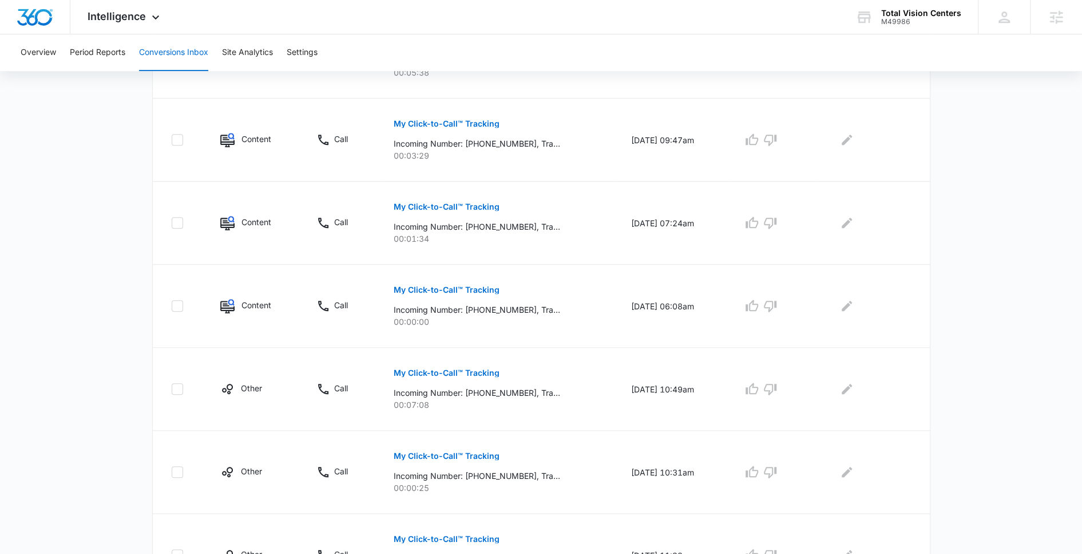
scroll to position [670, 0]
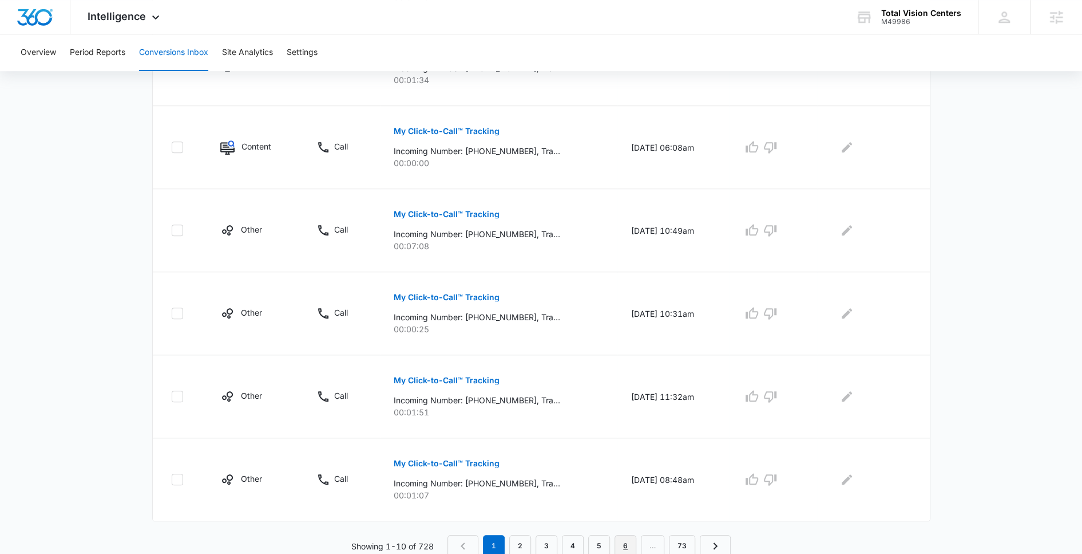
click at [629, 544] on link "6" at bounding box center [626, 546] width 22 height 22
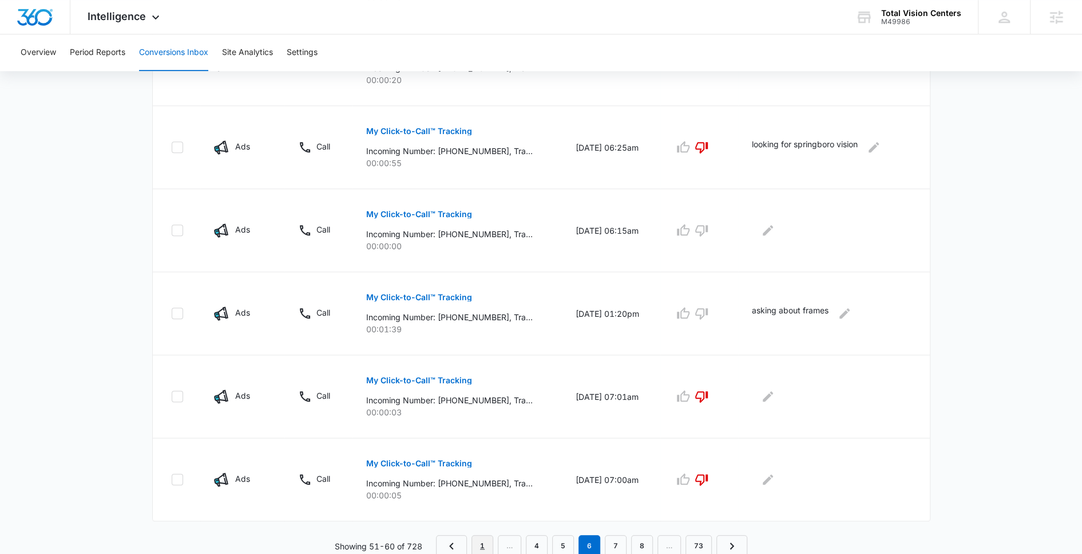
click at [479, 537] on link "1" at bounding box center [483, 546] width 22 height 22
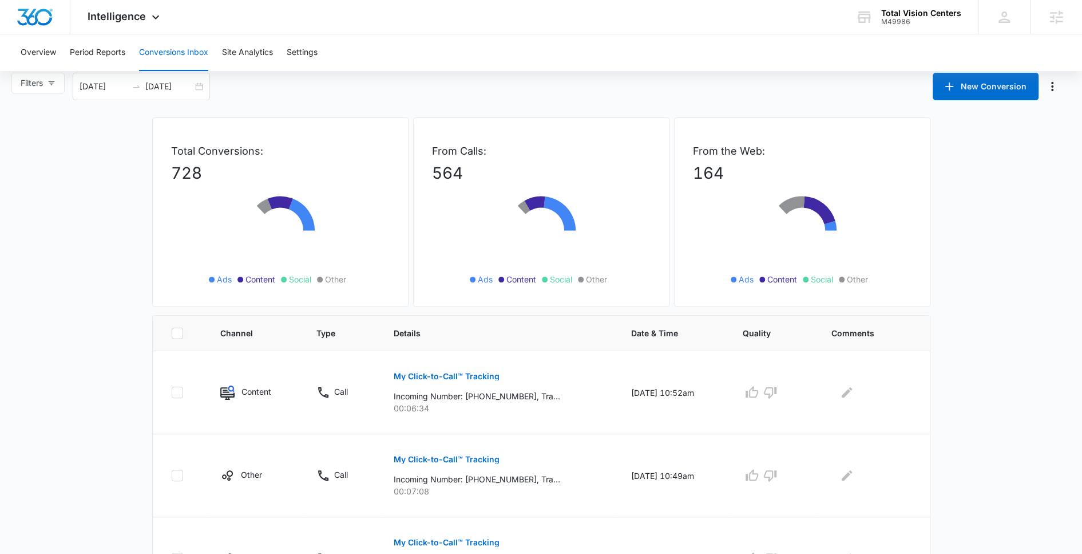
scroll to position [0, 0]
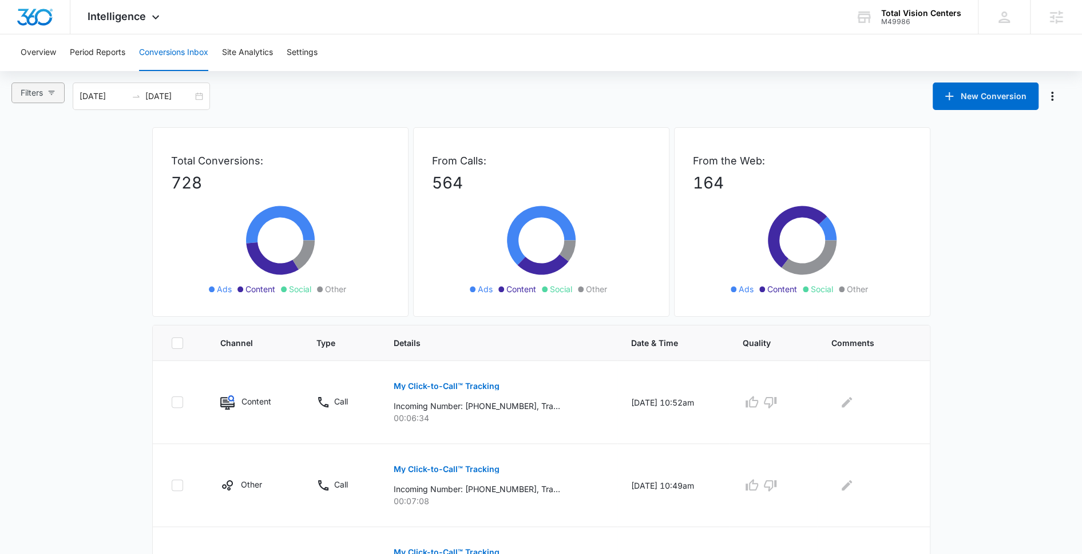
click at [39, 96] on span "Filters" at bounding box center [32, 92] width 22 height 13
click at [58, 264] on span "Web Only" at bounding box center [50, 265] width 46 height 10
click at [27, 264] on input "Web Only" at bounding box center [22, 264] width 9 height 9
radio input "true"
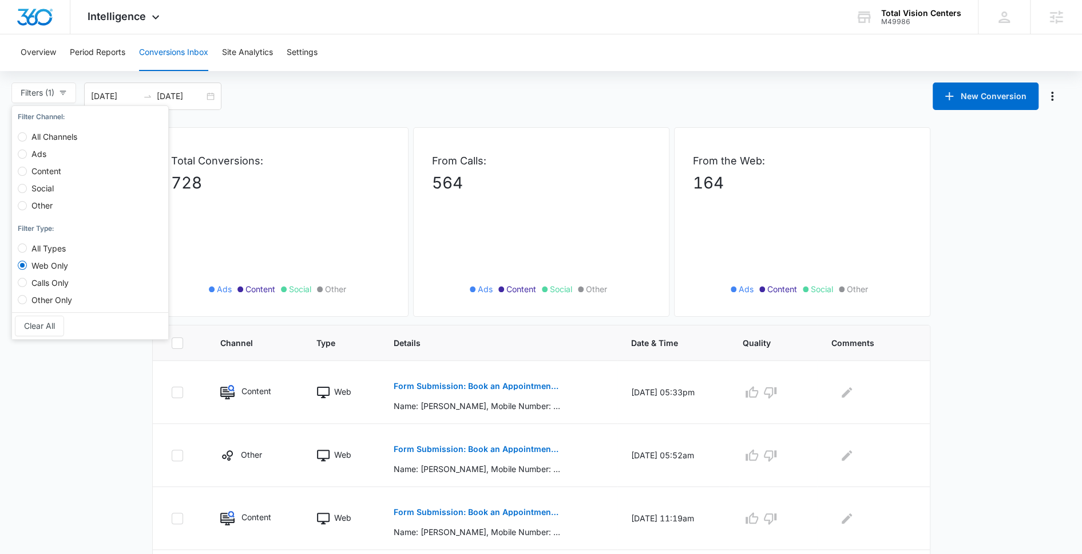
click at [490, 106] on div "Filters (1) Filter Channel : All Channels Ads Content Social Other Filter Type …" at bounding box center [541, 95] width 1082 height 27
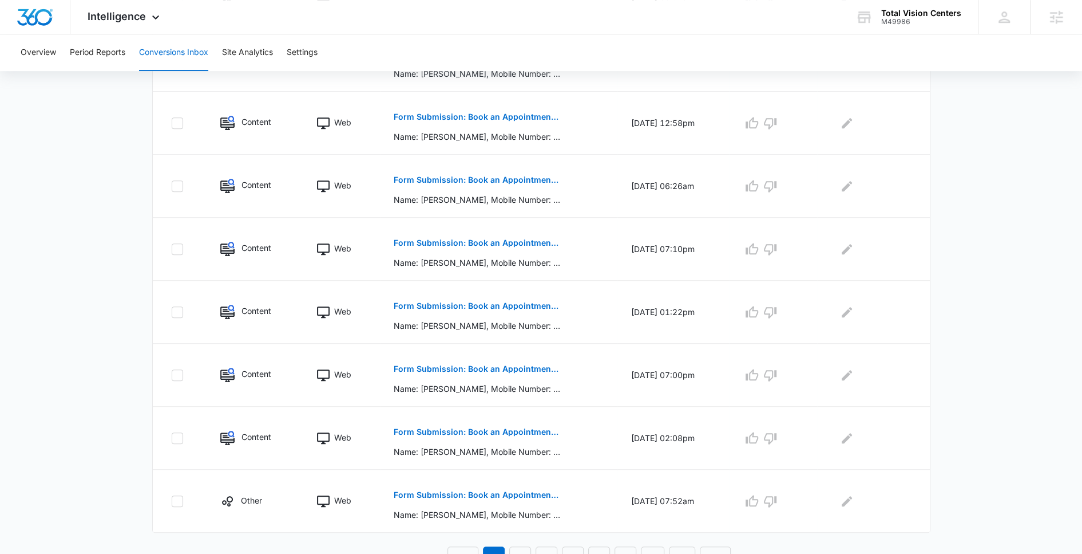
scroll to position [469, 0]
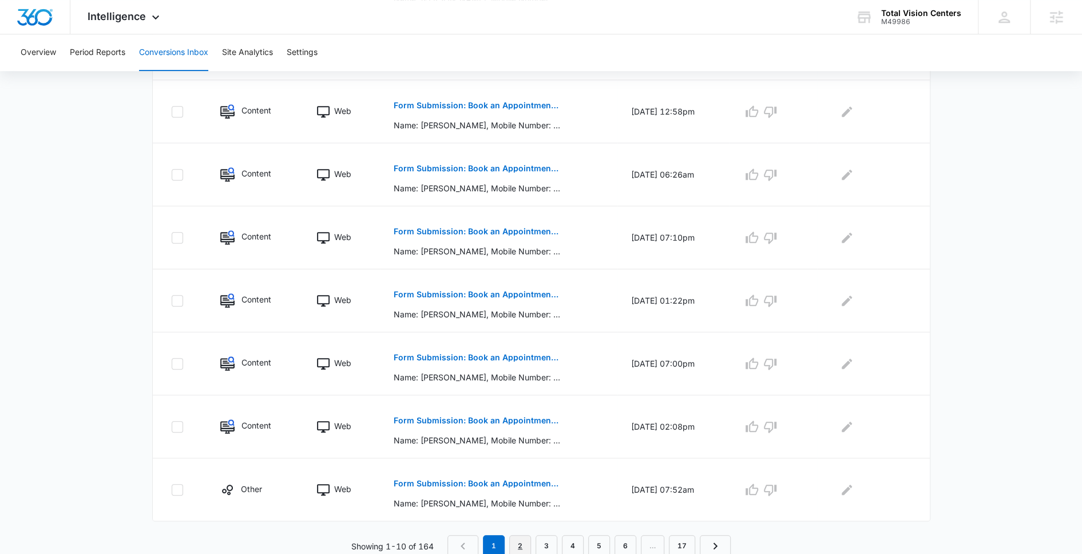
click at [524, 539] on link "2" at bounding box center [520, 546] width 22 height 22
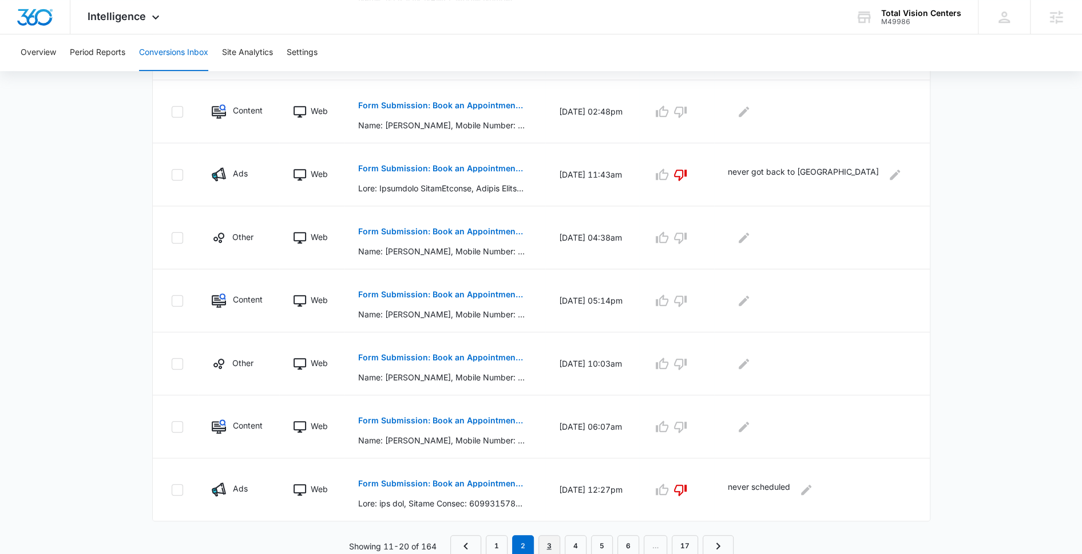
click at [550, 544] on link "3" at bounding box center [550, 546] width 22 height 22
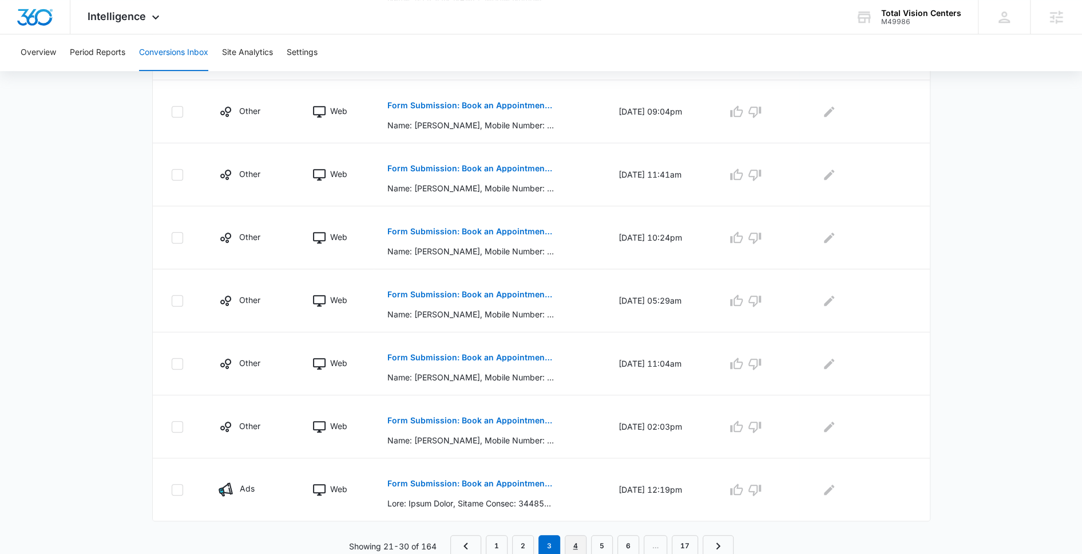
click at [575, 541] on link "4" at bounding box center [576, 546] width 22 height 22
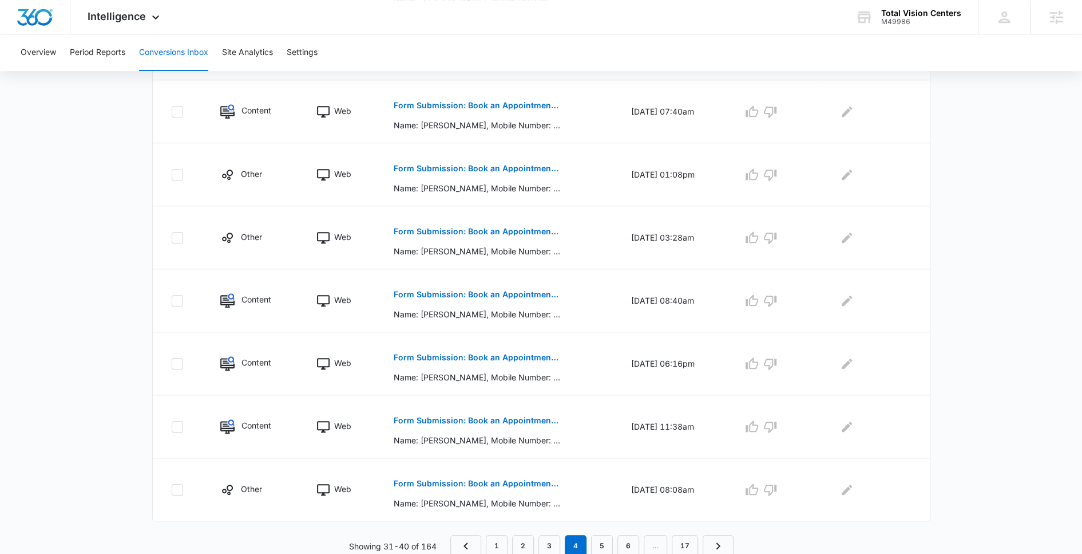
click at [617, 536] on nav "1 2 3 4 5 6 … 17" at bounding box center [592, 546] width 283 height 22
click at [612, 538] on link "5" at bounding box center [602, 546] width 22 height 22
click at [621, 541] on link "6" at bounding box center [616, 546] width 22 height 22
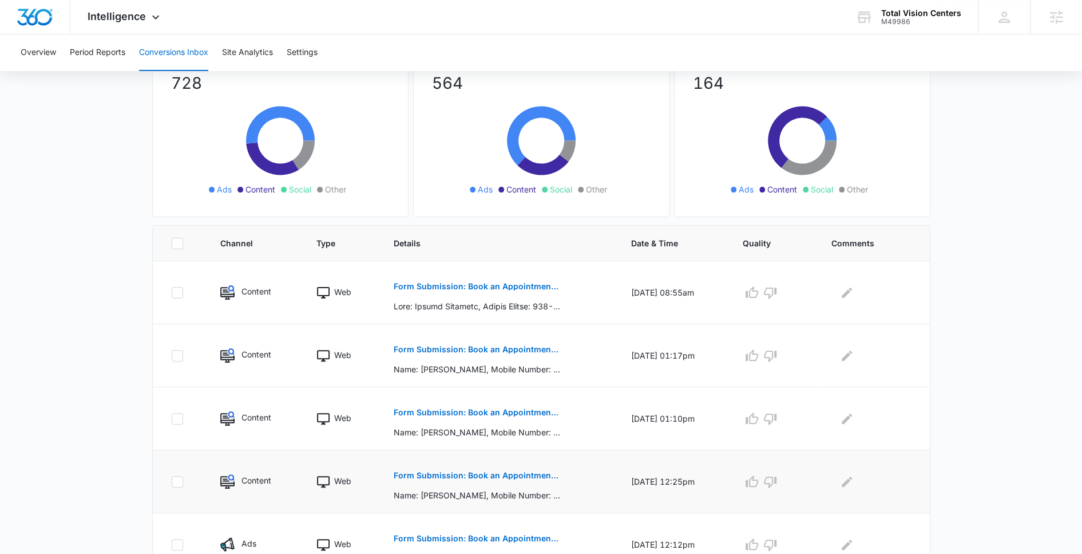
scroll to position [0, 0]
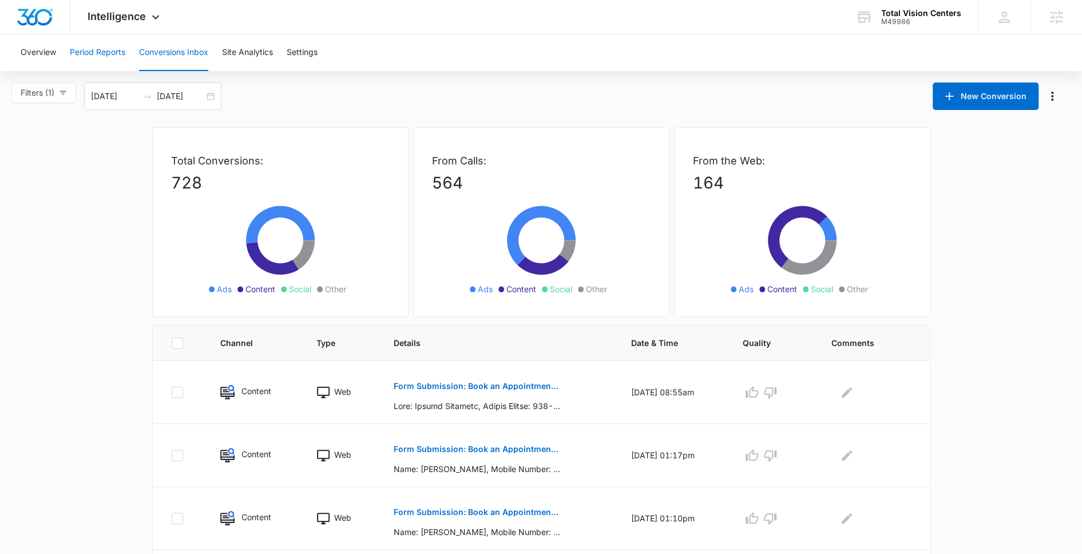
click at [123, 45] on button "Period Reports" at bounding box center [98, 52] width 56 height 37
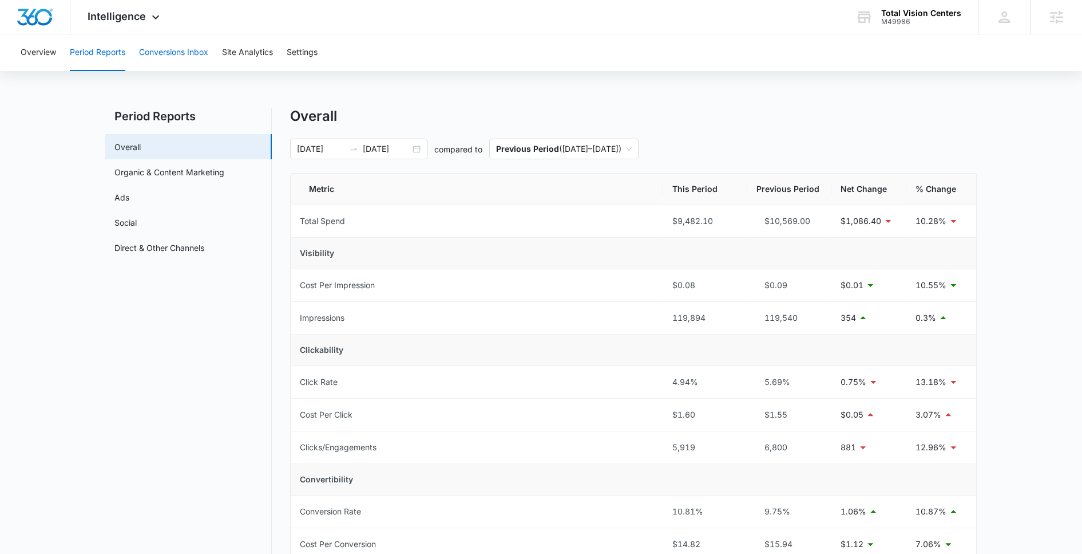
click at [164, 46] on button "Conversions Inbox" at bounding box center [173, 52] width 69 height 37
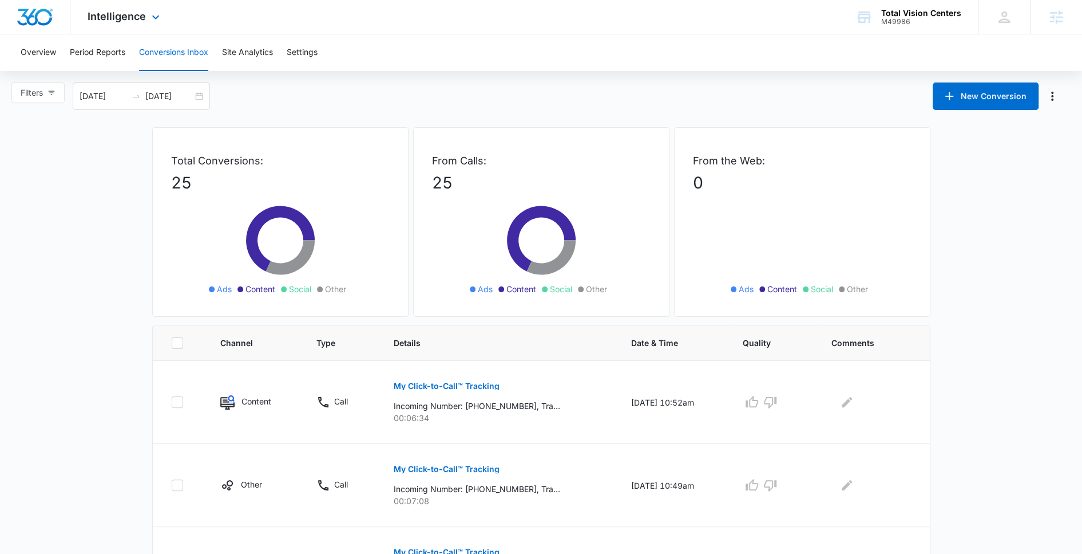
click at [101, 22] on div "Intelligence Apps Reputation Websites Forms CRM Email Social Payments POS Conte…" at bounding box center [124, 17] width 109 height 34
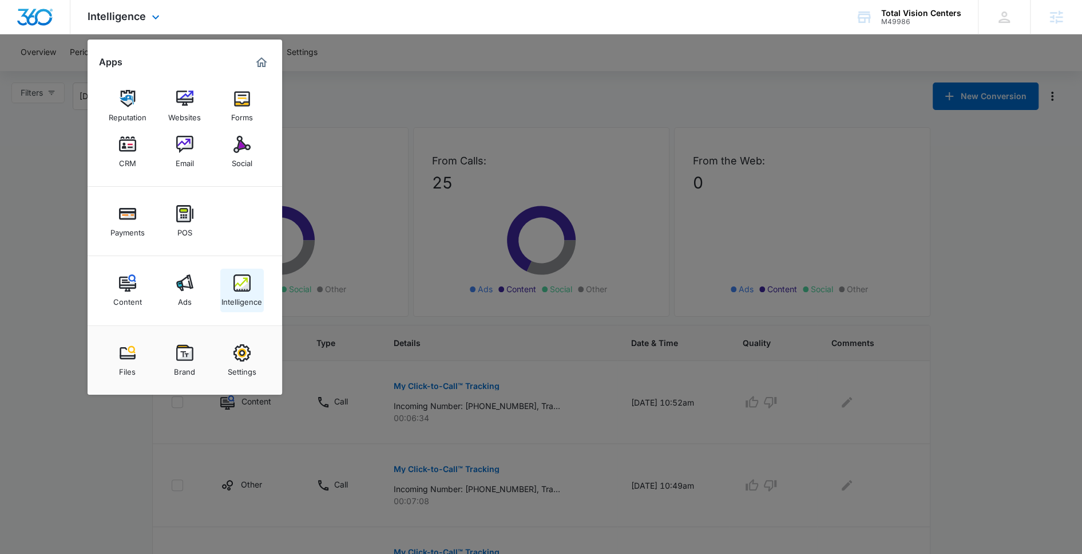
click at [239, 277] on img at bounding box center [242, 282] width 17 height 17
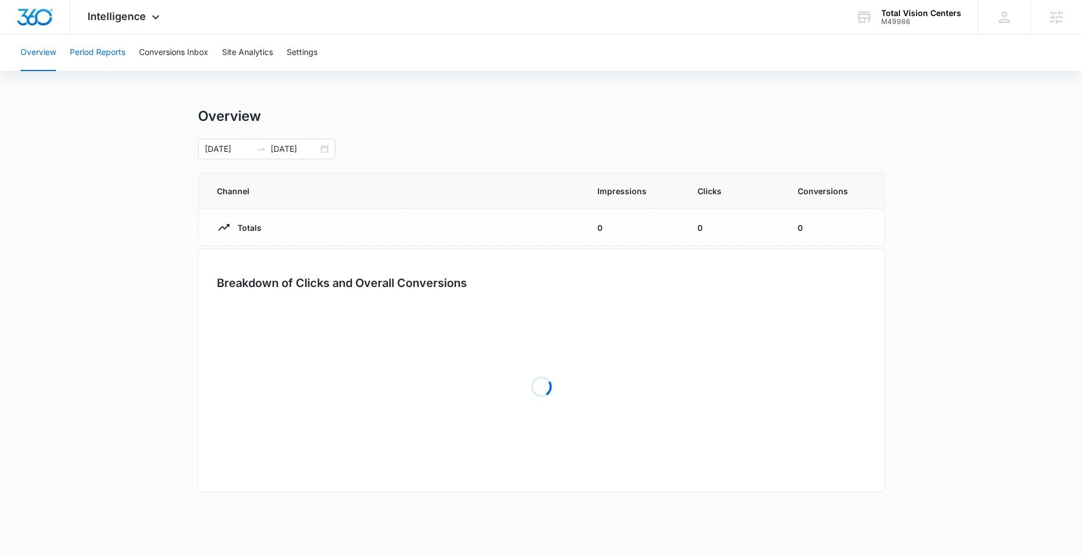
click at [118, 42] on button "Period Reports" at bounding box center [98, 52] width 56 height 37
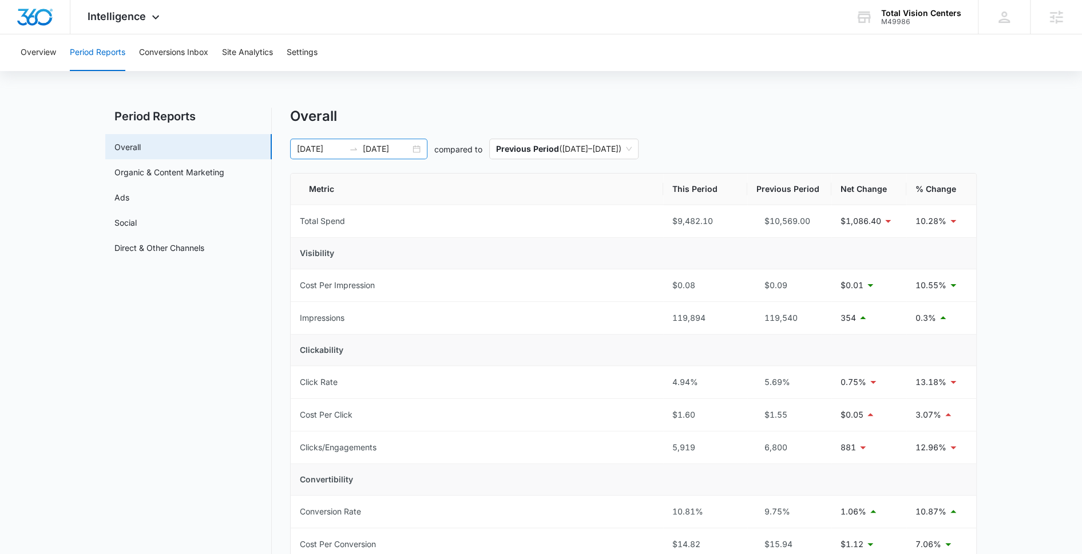
click at [326, 148] on input "[DATE]" at bounding box center [321, 149] width 48 height 13
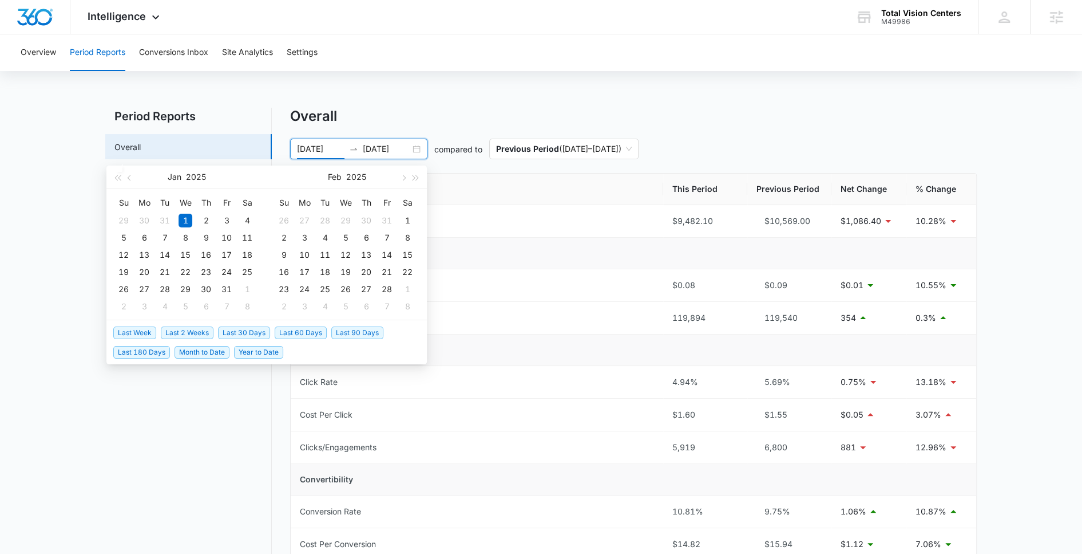
click at [163, 353] on span "Last 180 Days" at bounding box center [141, 352] width 57 height 13
type input "[DATE]"
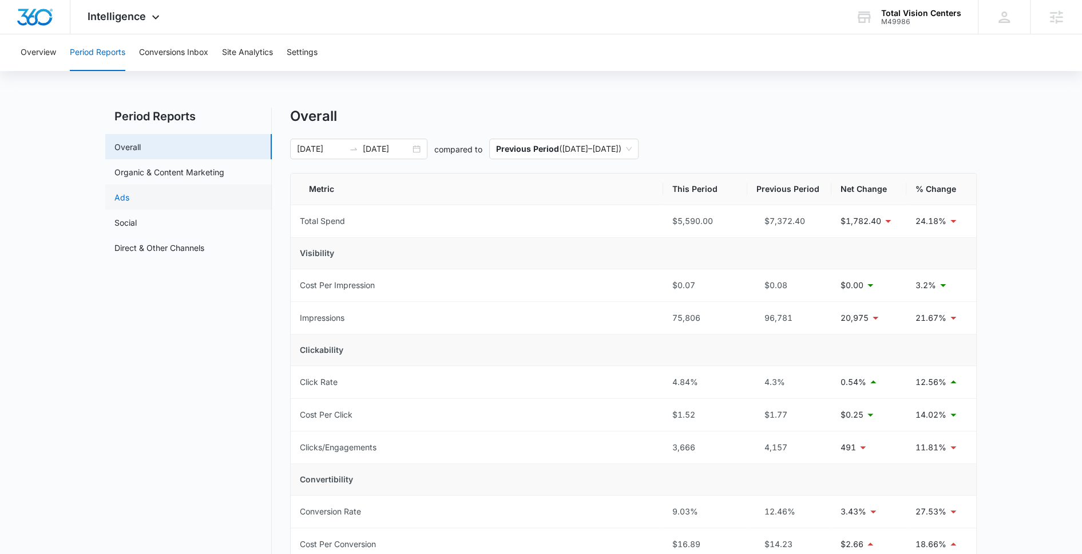
click at [129, 199] on link "Ads" at bounding box center [121, 197] width 15 height 12
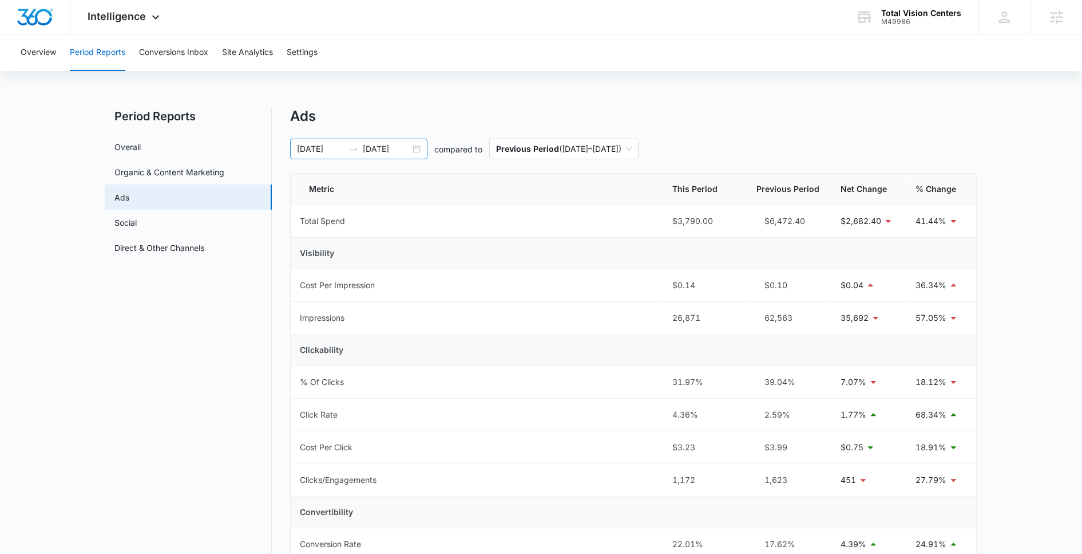
click at [378, 149] on input "[DATE]" at bounding box center [387, 149] width 48 height 13
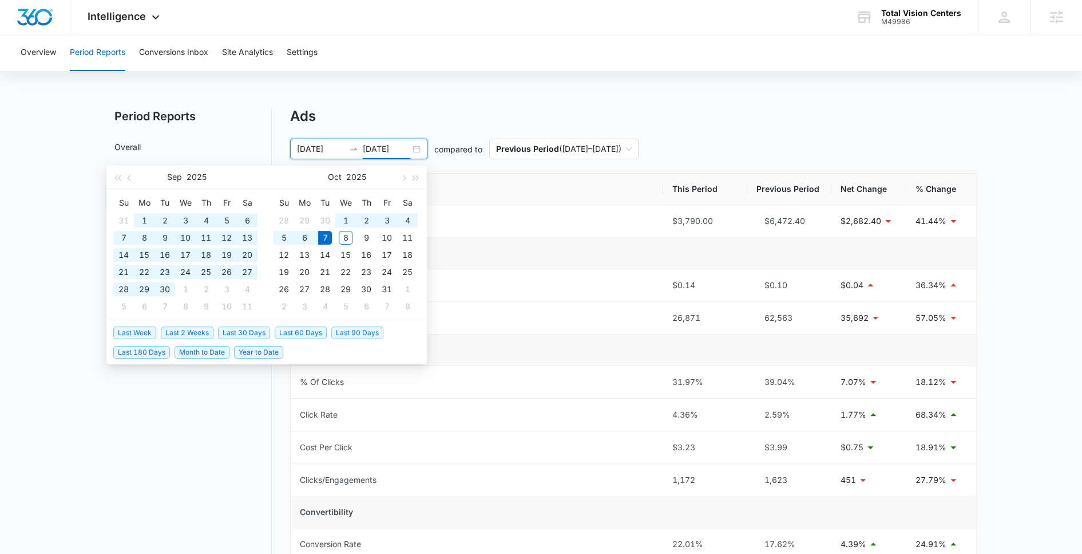
type input "[DATE]"
click at [338, 331] on span "Last 90 Days" at bounding box center [357, 332] width 52 height 13
type input "[DATE]"
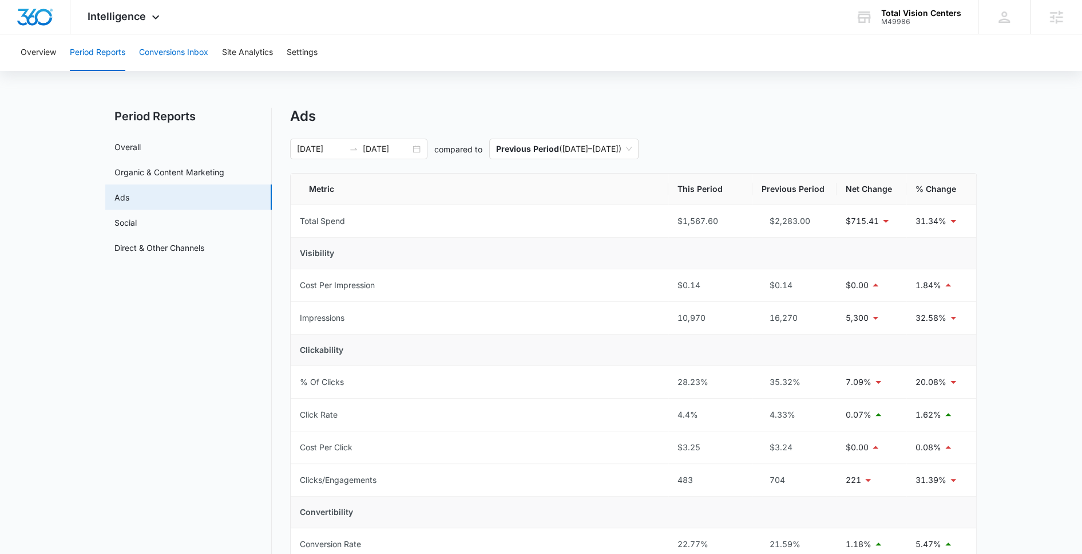
click at [167, 57] on button "Conversions Inbox" at bounding box center [173, 52] width 69 height 37
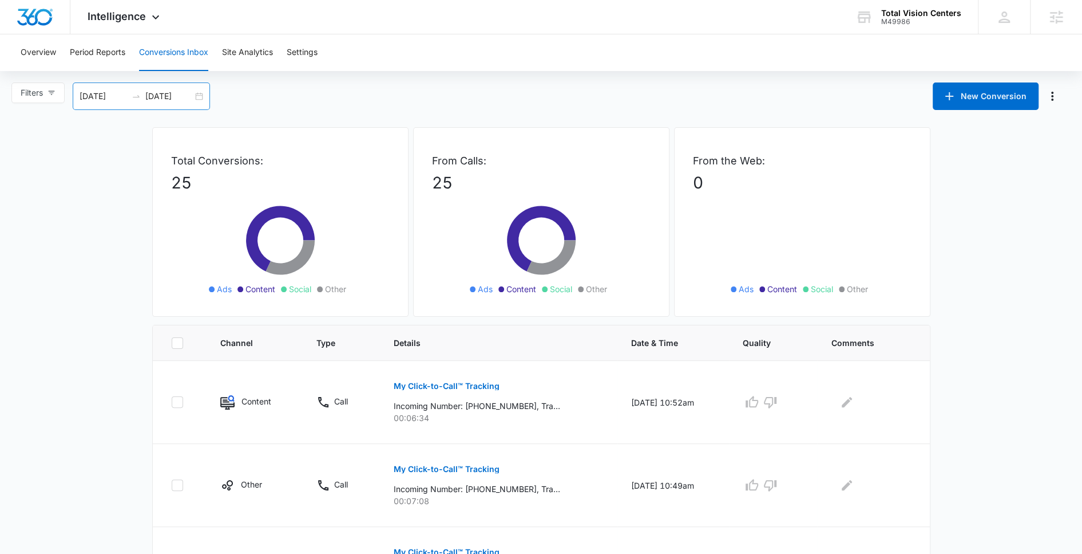
click at [153, 96] on input "[DATE]" at bounding box center [169, 96] width 48 height 13
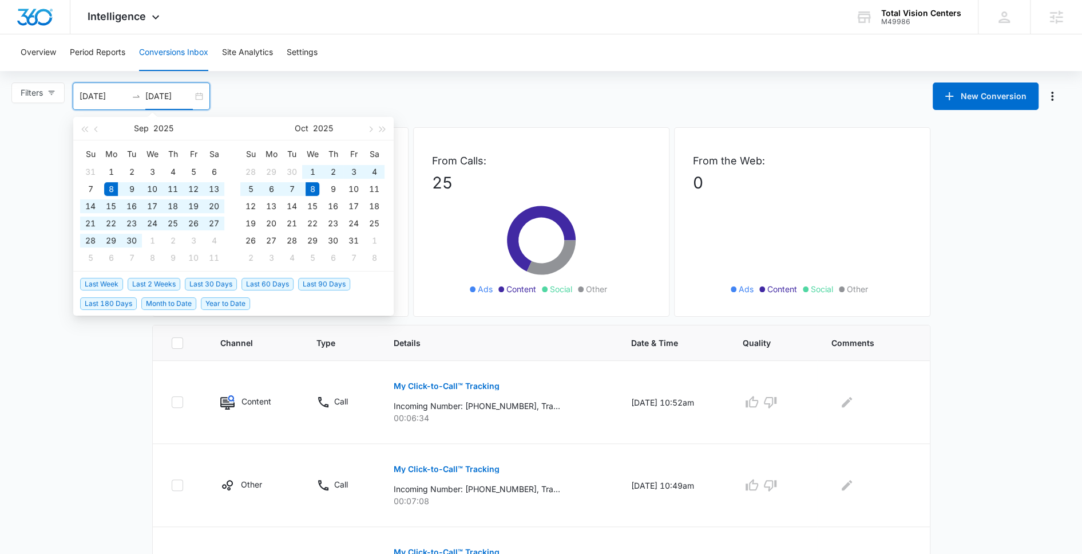
type input "[DATE]"
click at [262, 287] on span "Last 60 Days" at bounding box center [268, 284] width 52 height 13
type input "[DATE]"
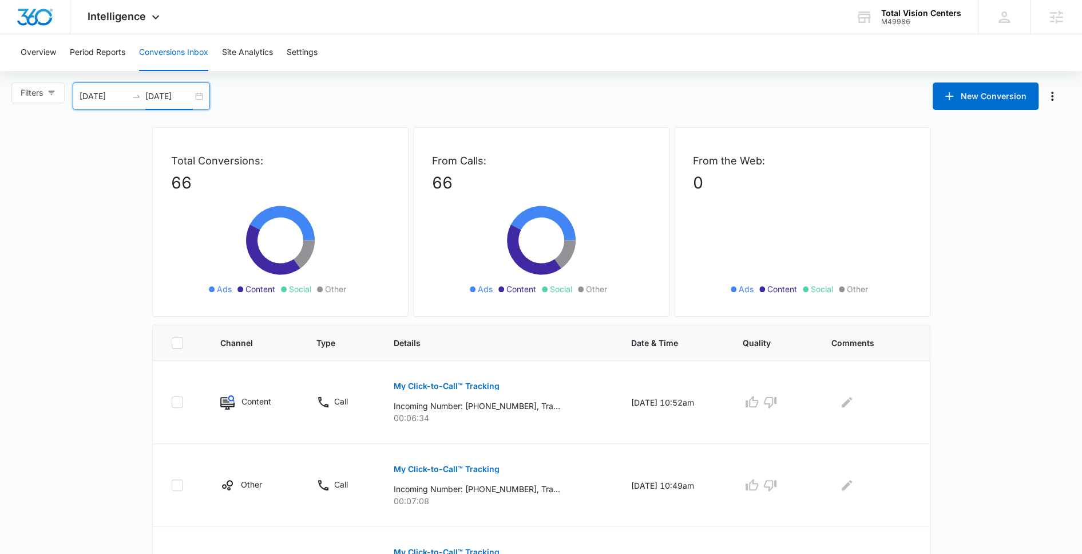
click at [171, 91] on input "[DATE]" at bounding box center [169, 96] width 48 height 13
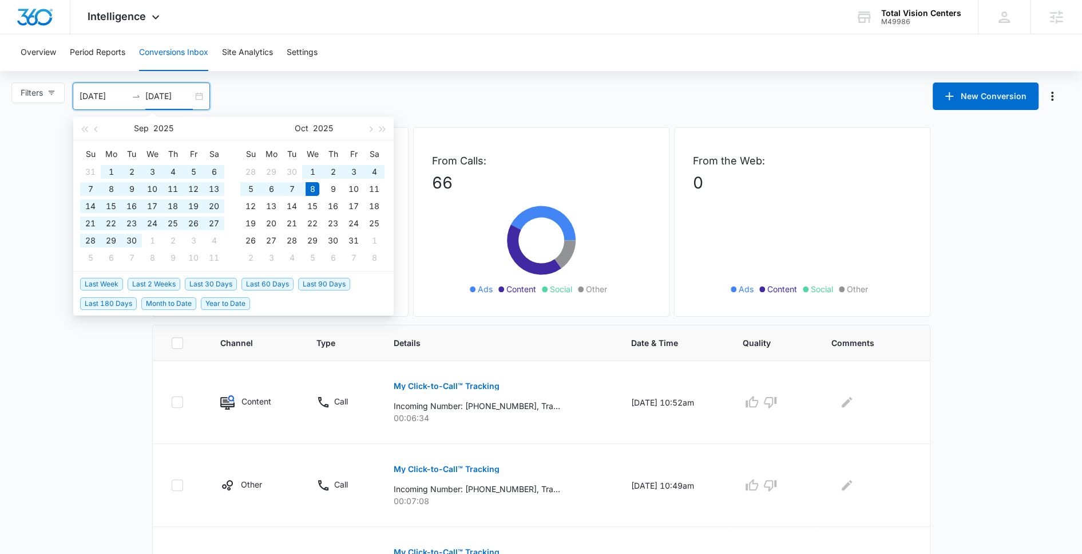
click at [258, 92] on div "Filters [DATE] [DATE] New Conversion [DATE] Su Mo Tu We Th Fr Sa 31 1 2 3 4 5 6…" at bounding box center [541, 95] width 1082 height 27
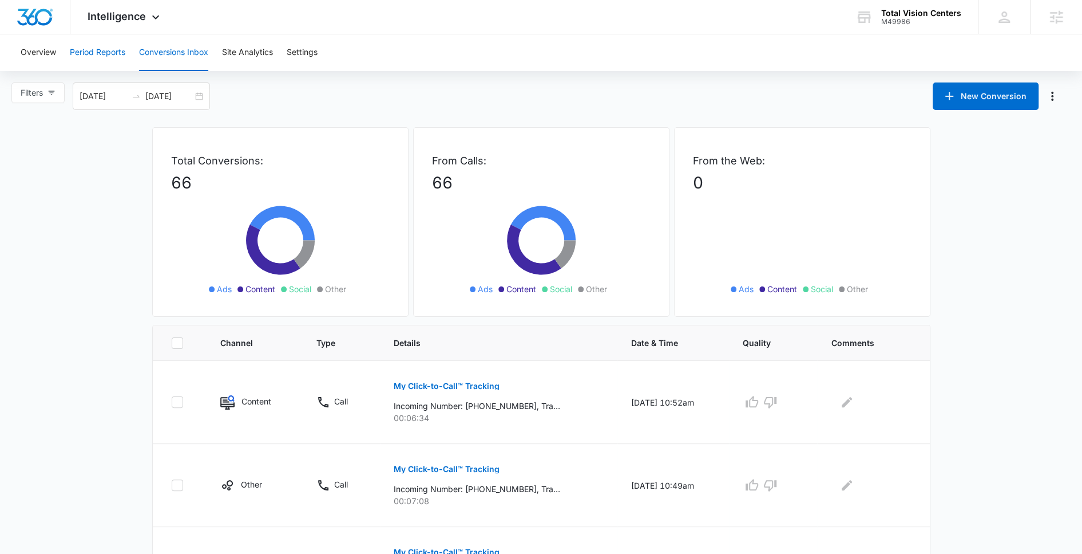
click at [104, 46] on button "Period Reports" at bounding box center [98, 52] width 56 height 37
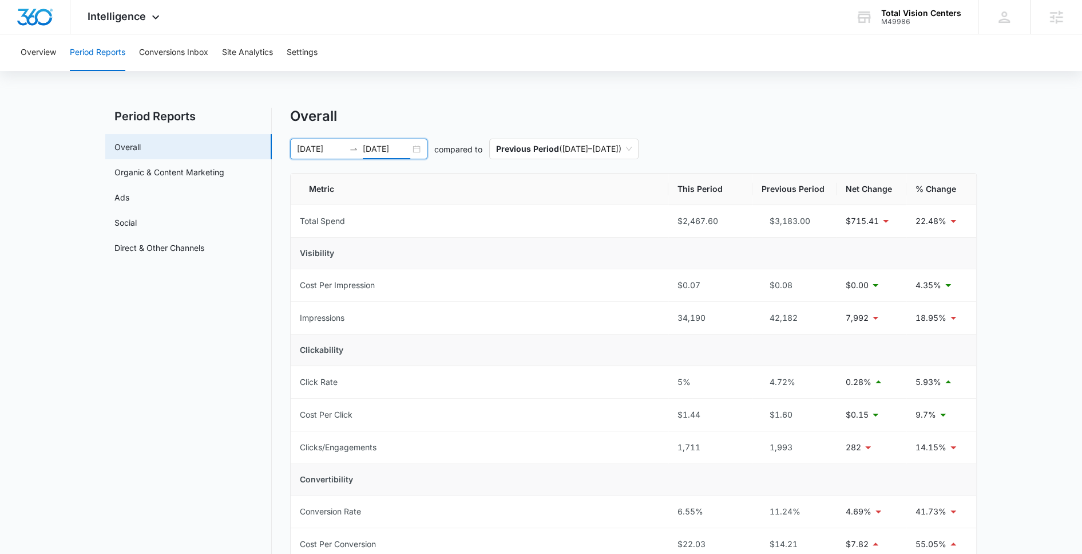
click at [379, 152] on input "[DATE]" at bounding box center [387, 149] width 48 height 13
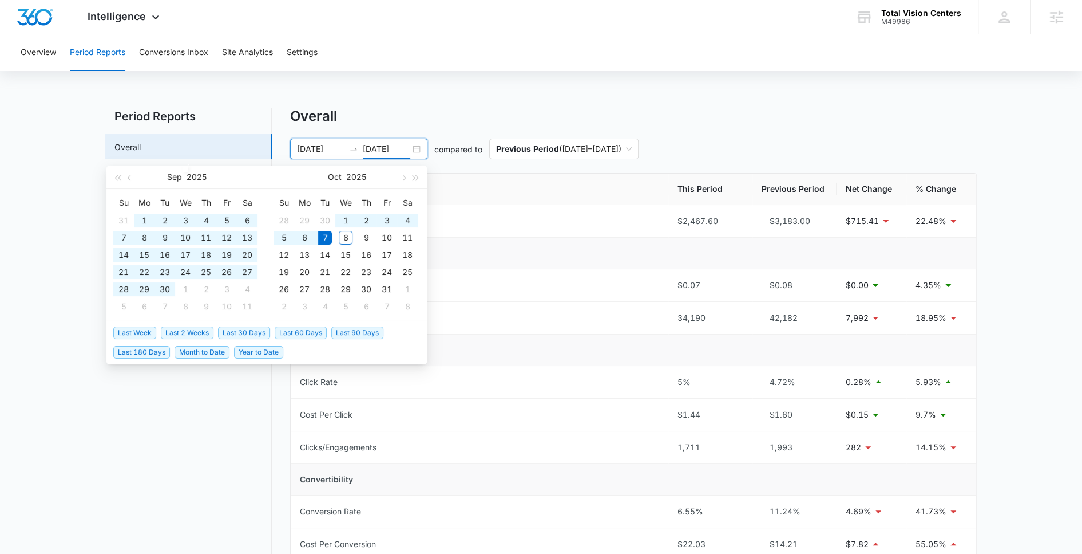
type input "[DATE]"
click at [289, 334] on span "Last 60 Days" at bounding box center [301, 332] width 52 height 13
type input "[DATE]"
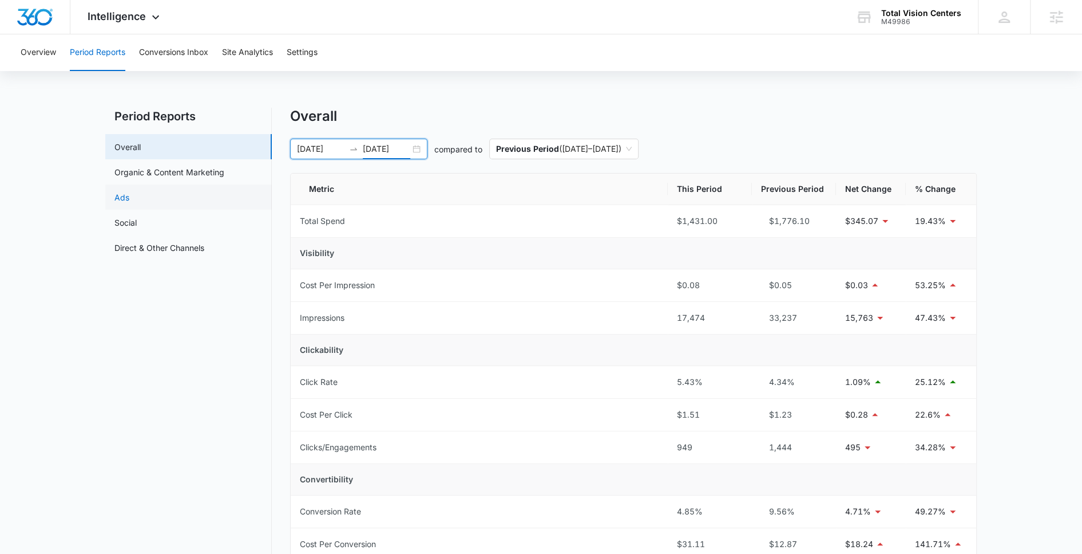
click at [129, 193] on link "Ads" at bounding box center [121, 197] width 15 height 12
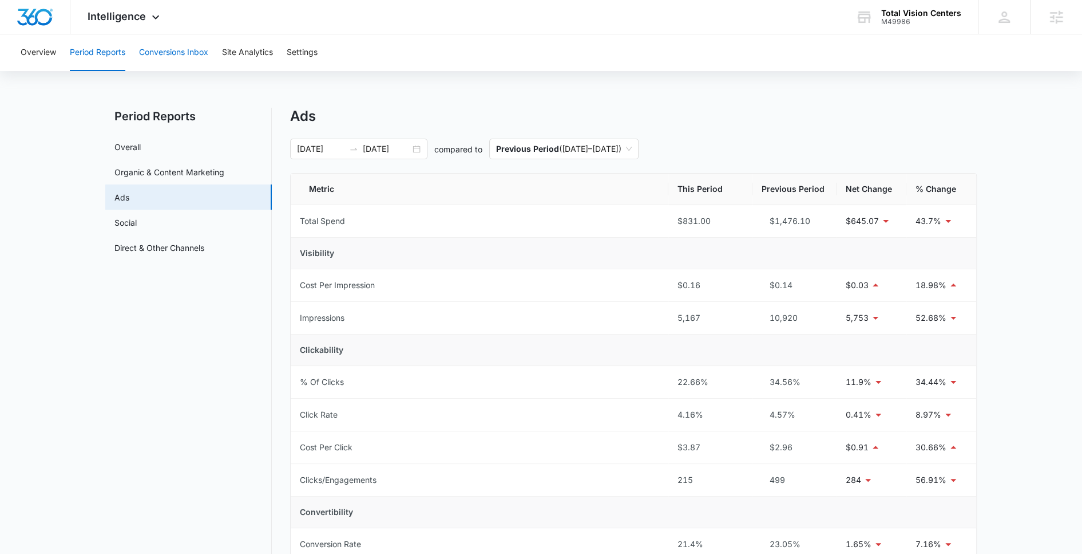
click at [190, 58] on button "Conversions Inbox" at bounding box center [173, 52] width 69 height 37
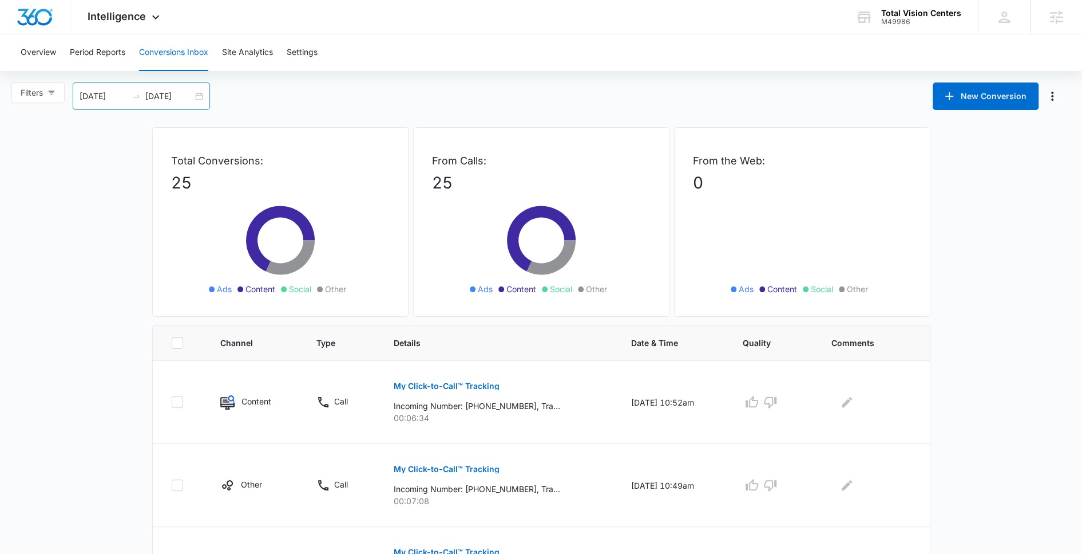
click at [151, 96] on input "[DATE]" at bounding box center [169, 96] width 48 height 13
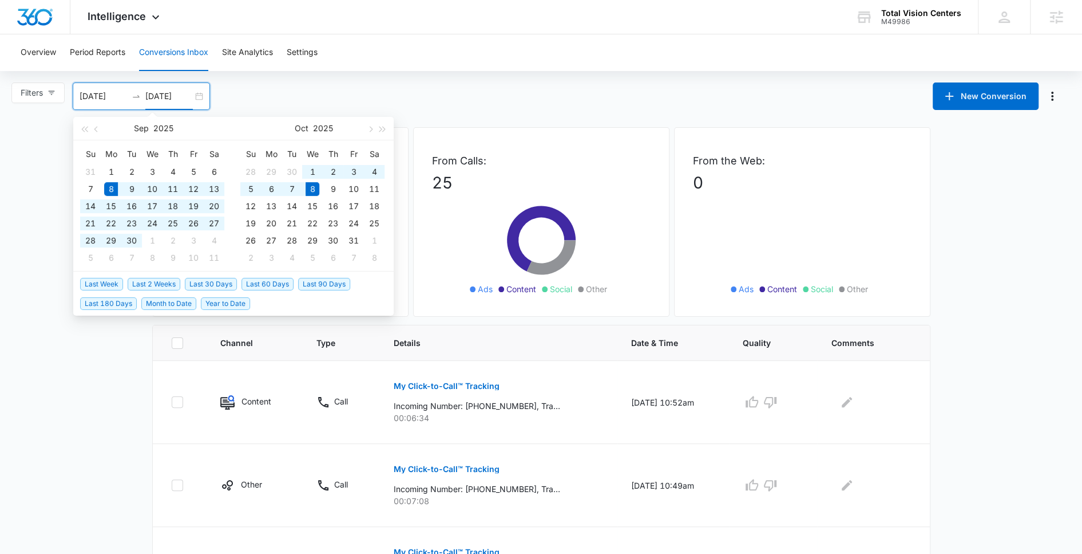
type input "[DATE]"
click at [256, 284] on span "Last 60 Days" at bounding box center [268, 284] width 52 height 13
type input "[DATE]"
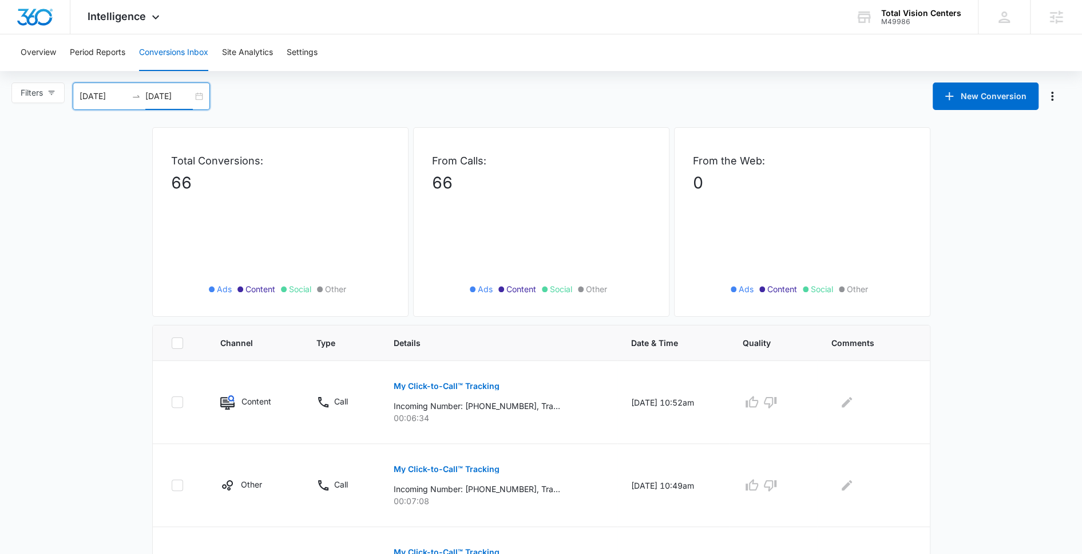
click at [155, 97] on input "[DATE]" at bounding box center [169, 96] width 48 height 13
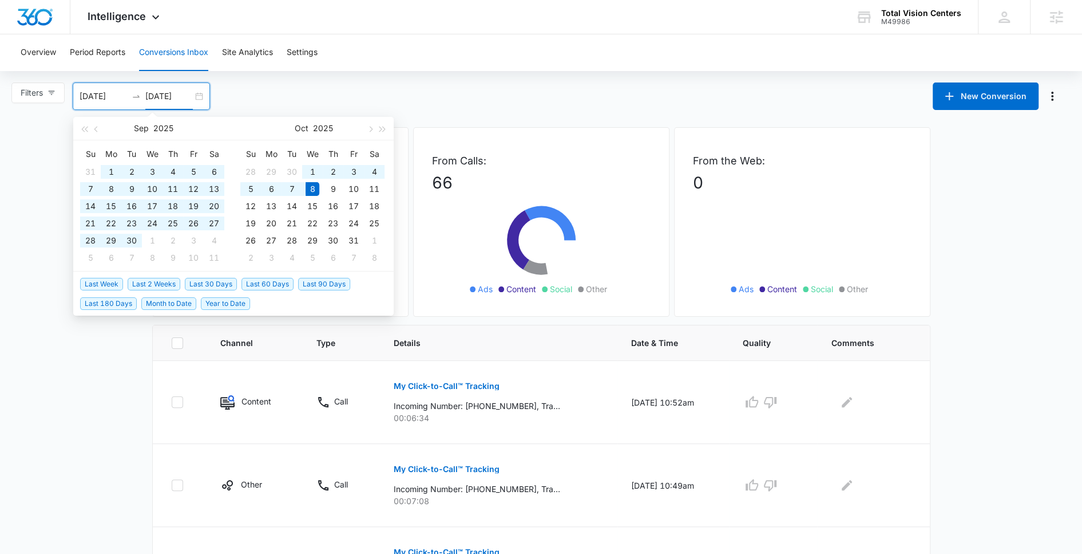
click at [260, 99] on div "Filters [DATE] [DATE] New Conversion [DATE] Su Mo Tu We Th Fr Sa 31 1 2 3 4 5 6…" at bounding box center [541, 95] width 1082 height 27
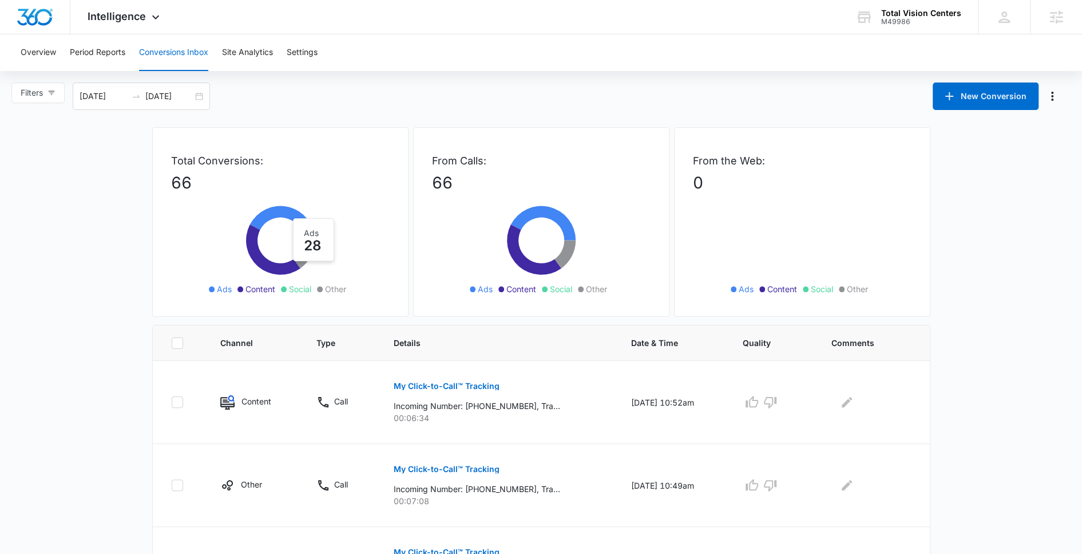
drag, startPoint x: 285, startPoint y: 213, endPoint x: 289, endPoint y: 208, distance: 6.5
click at [289, 208] on icon at bounding box center [282, 223] width 65 height 34
click at [149, 107] on div "[DATE] [DATE]" at bounding box center [141, 95] width 137 height 27
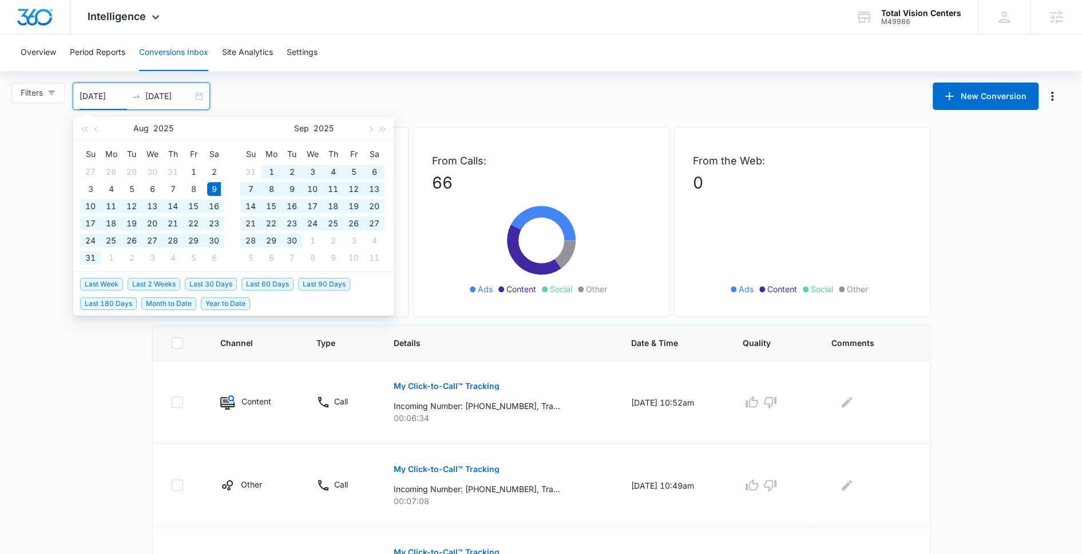
click at [169, 98] on input "[DATE]" at bounding box center [169, 96] width 48 height 13
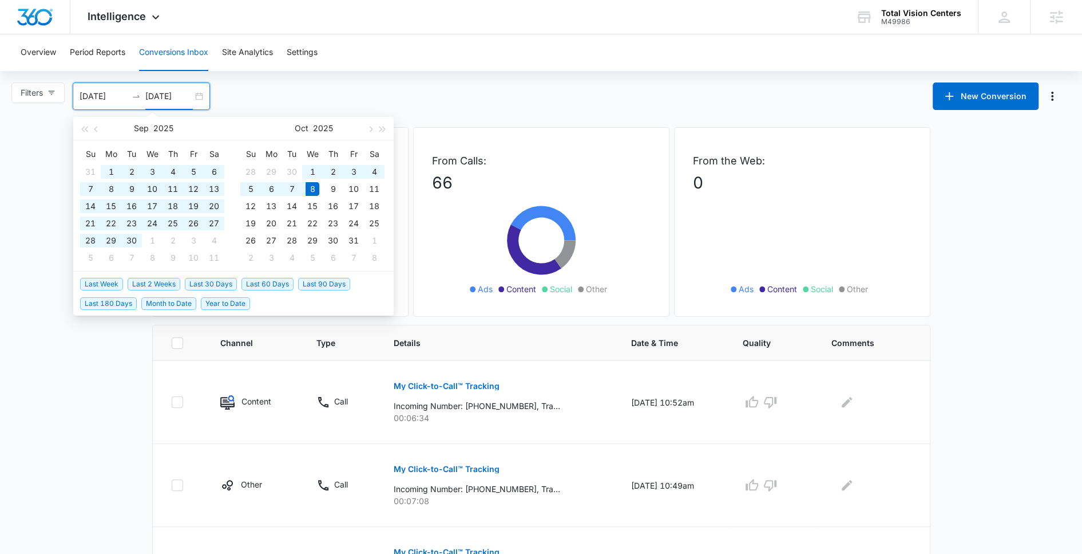
type input "[DATE]"
click at [329, 282] on span "Last 90 Days" at bounding box center [324, 284] width 52 height 13
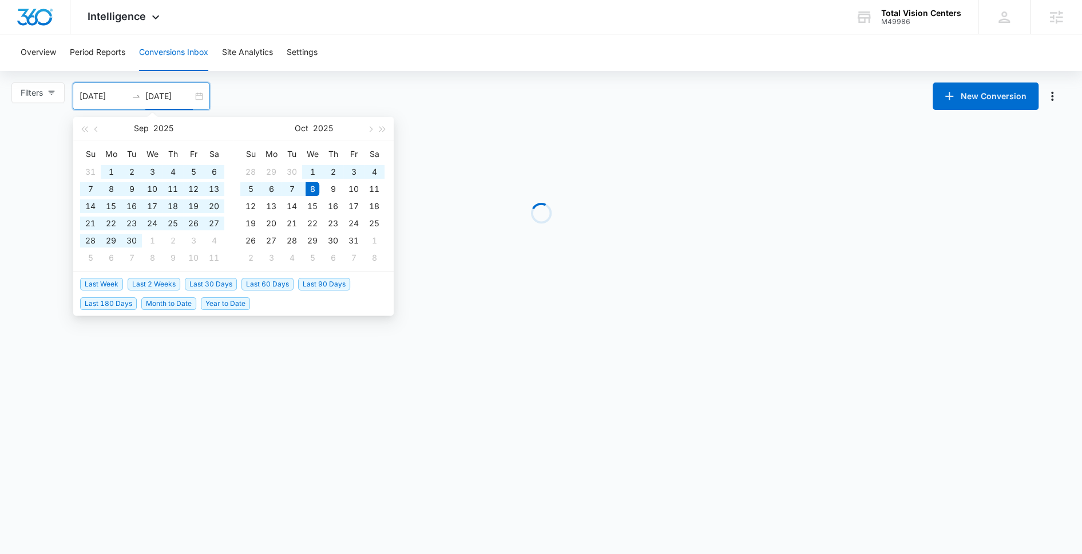
type input "[DATE]"
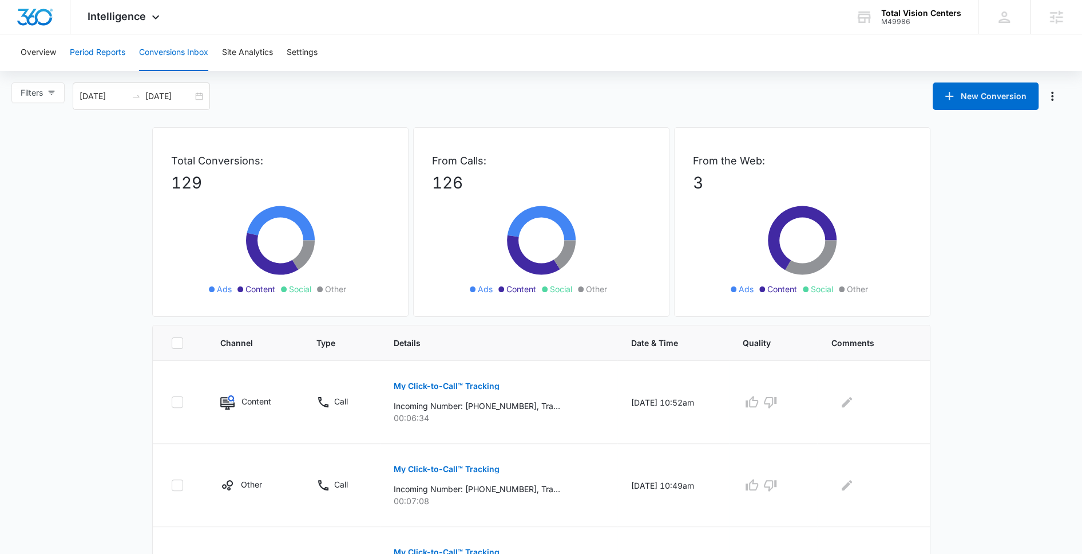
click at [110, 61] on button "Period Reports" at bounding box center [98, 52] width 56 height 37
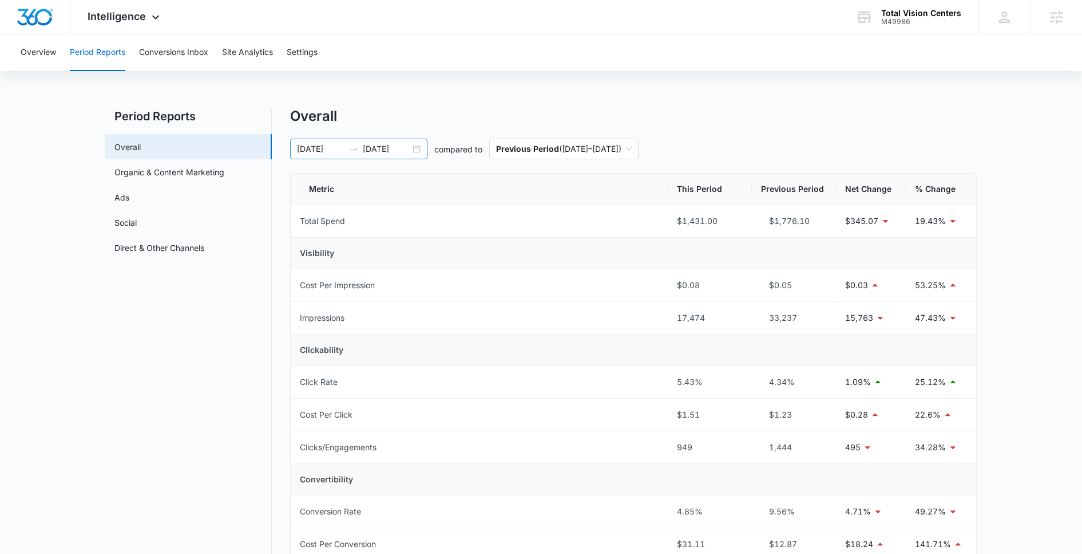
click at [381, 147] on input "[DATE]" at bounding box center [387, 149] width 48 height 13
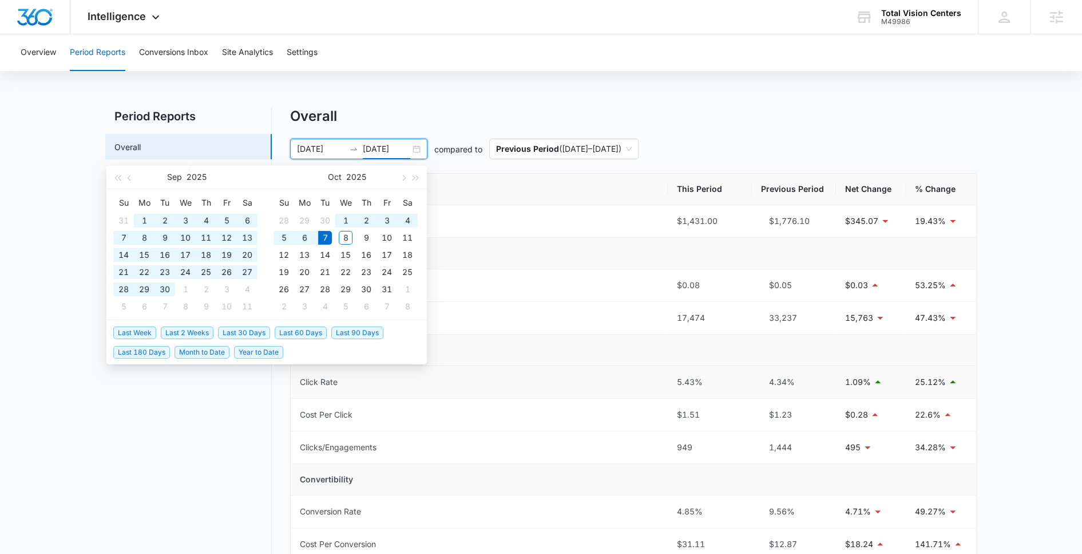
type input "[DATE]"
click at [357, 333] on span "Last 90 Days" at bounding box center [357, 332] width 52 height 13
type input "[DATE]"
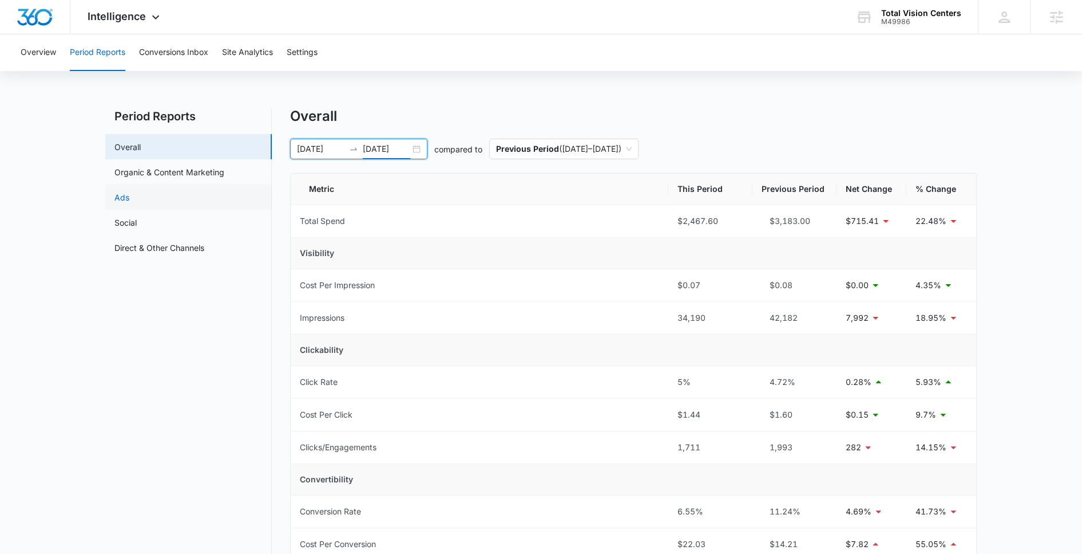
click at [129, 195] on link "Ads" at bounding box center [121, 197] width 15 height 12
